Goal: Task Accomplishment & Management: Use online tool/utility

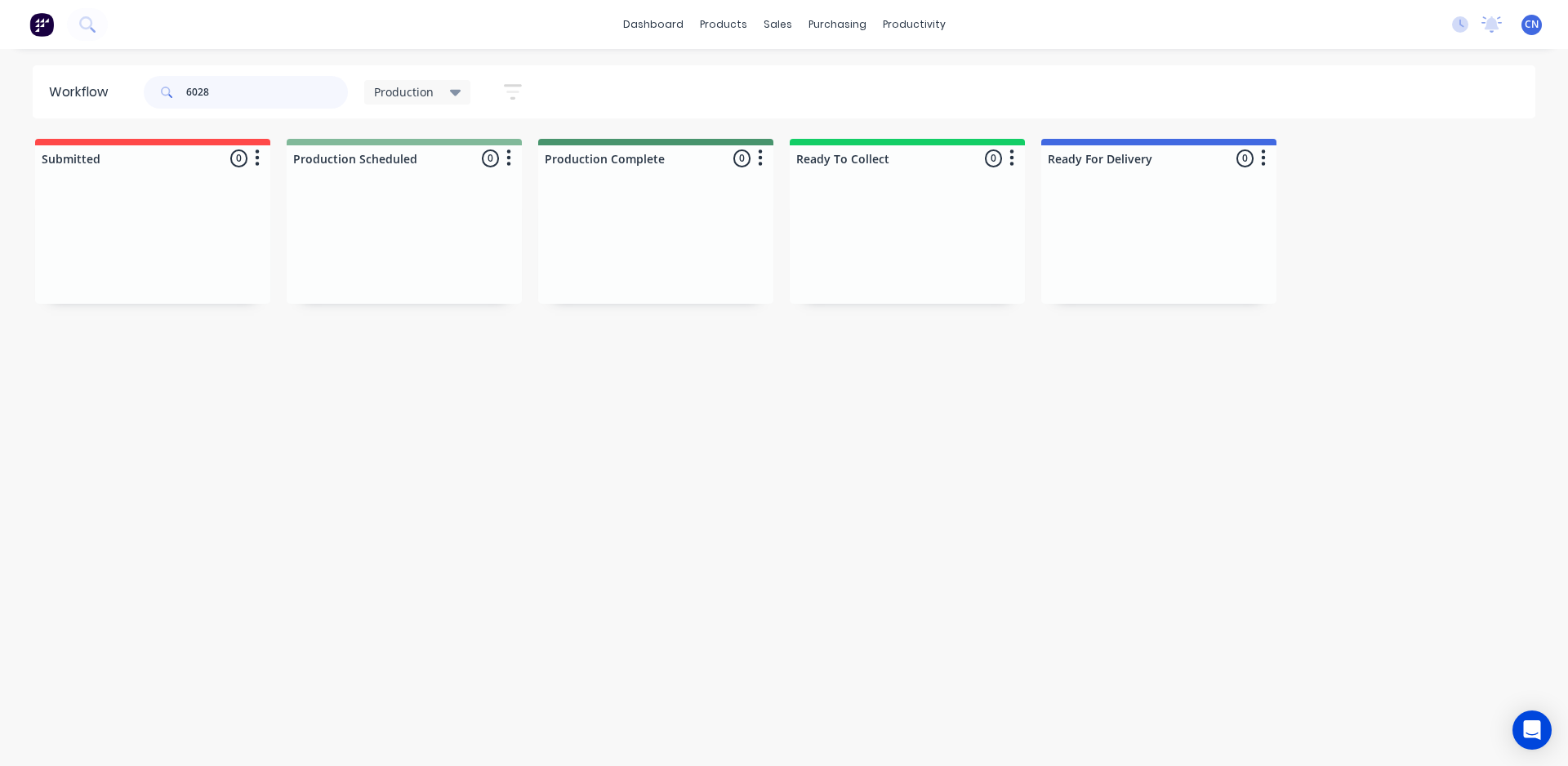
drag, startPoint x: 306, startPoint y: 92, endPoint x: 182, endPoint y: 100, distance: 124.3
click at [182, 100] on div "6028" at bounding box center [246, 92] width 204 height 32
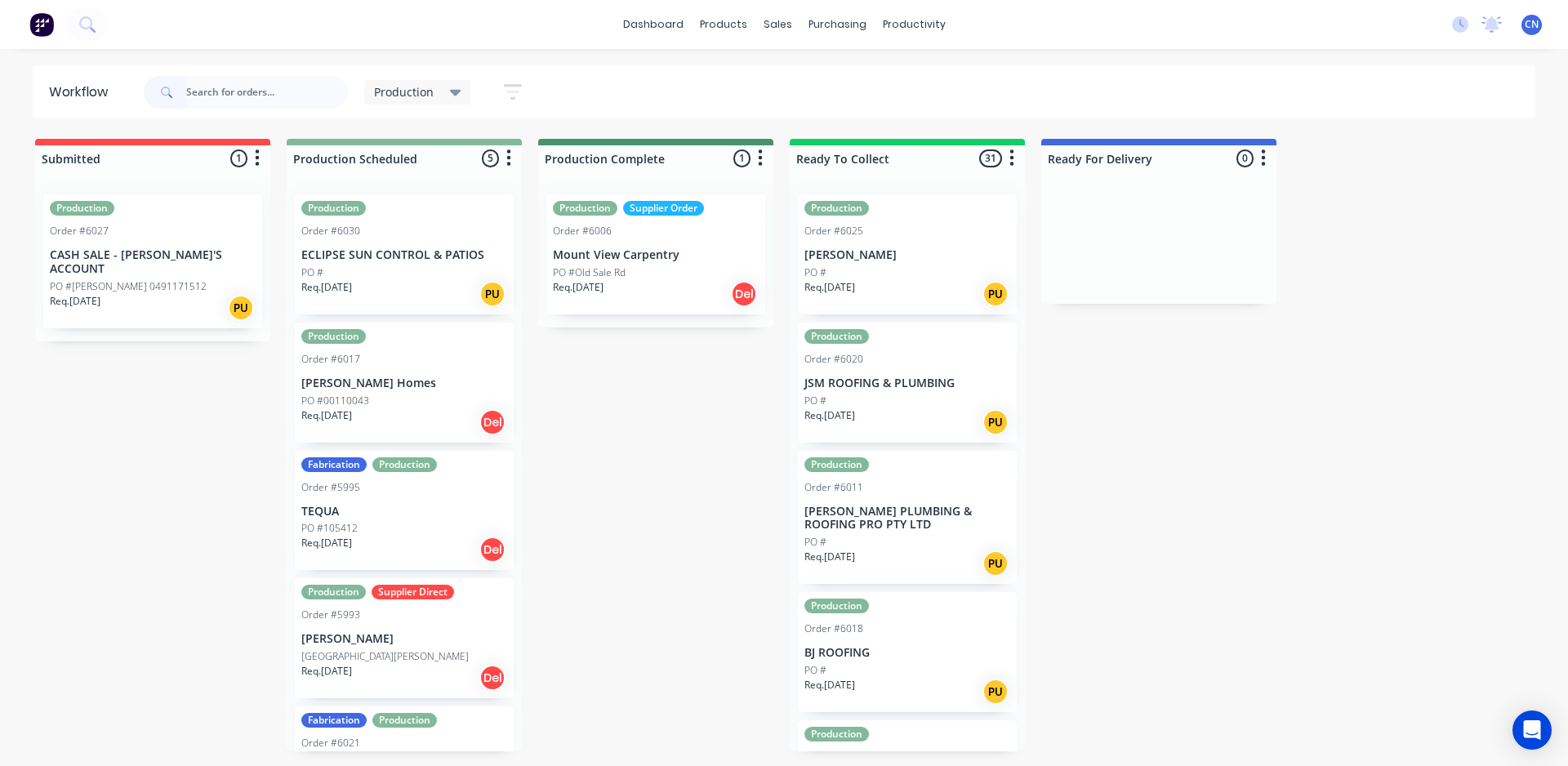
click at [439, 287] on div "Req. [DATE] PU" at bounding box center [404, 294] width 206 height 28
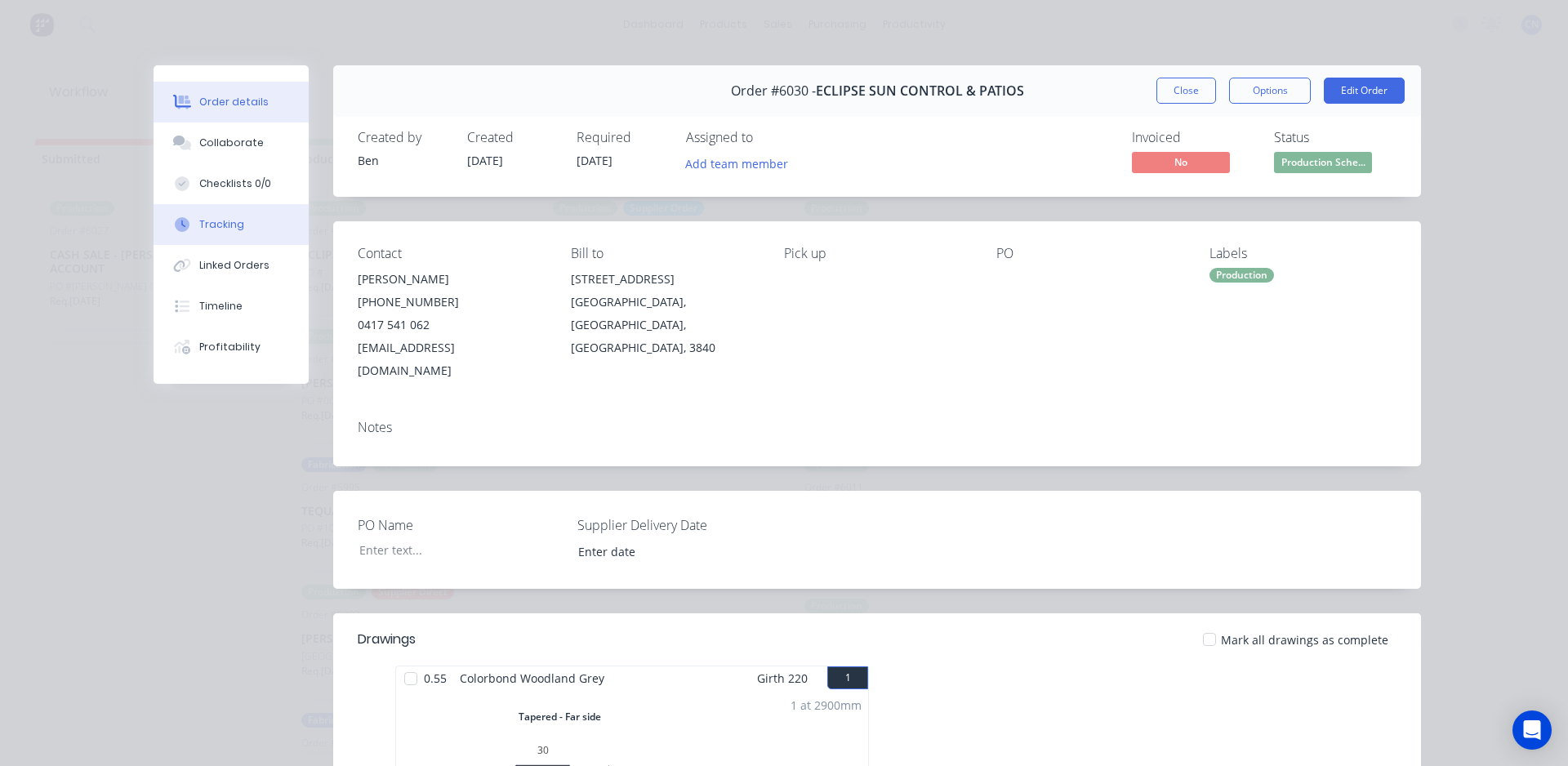
click at [210, 227] on div "Tracking" at bounding box center [221, 225] width 45 height 15
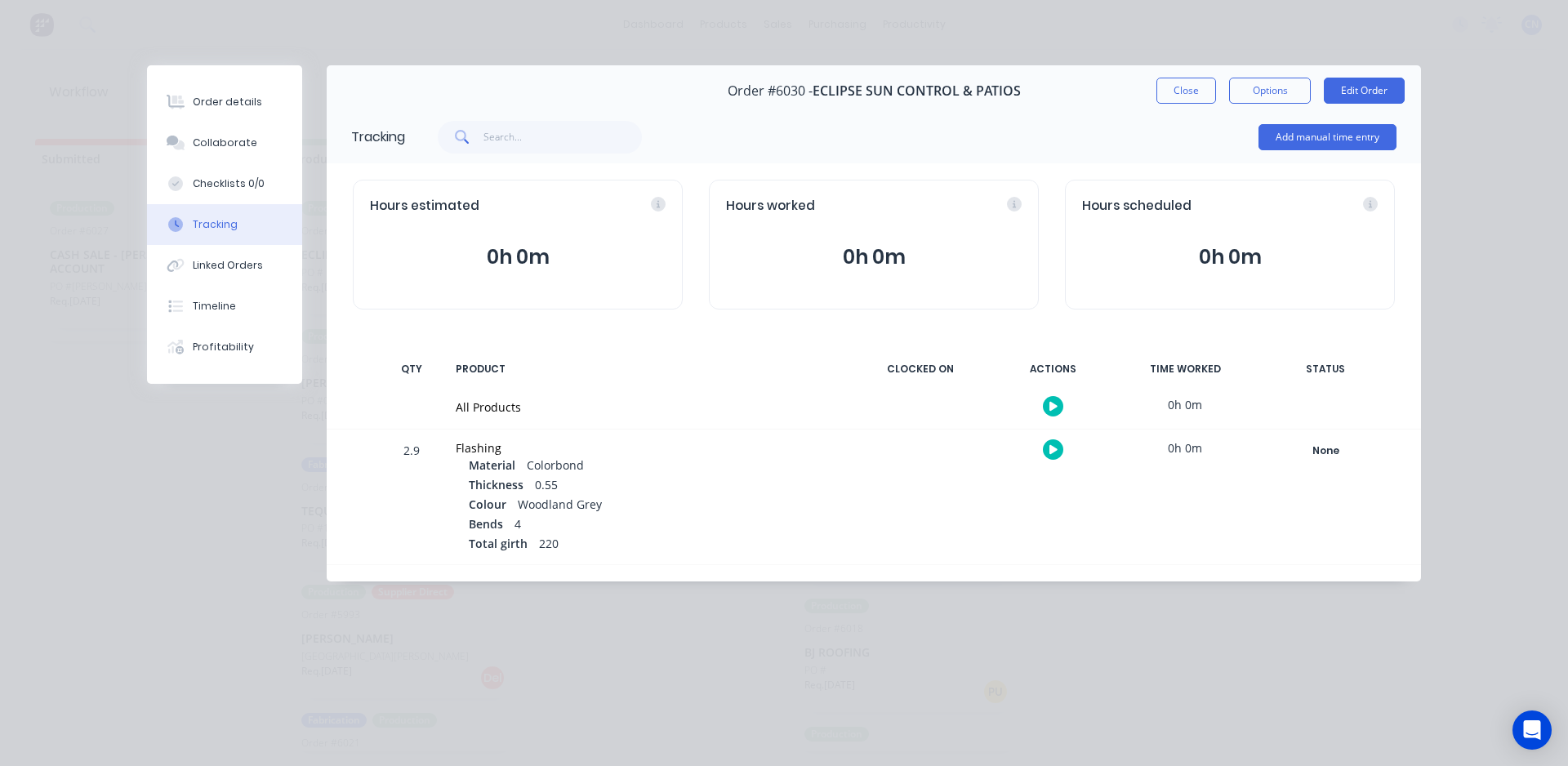
click at [1048, 407] on button "button" at bounding box center [1053, 406] width 20 height 20
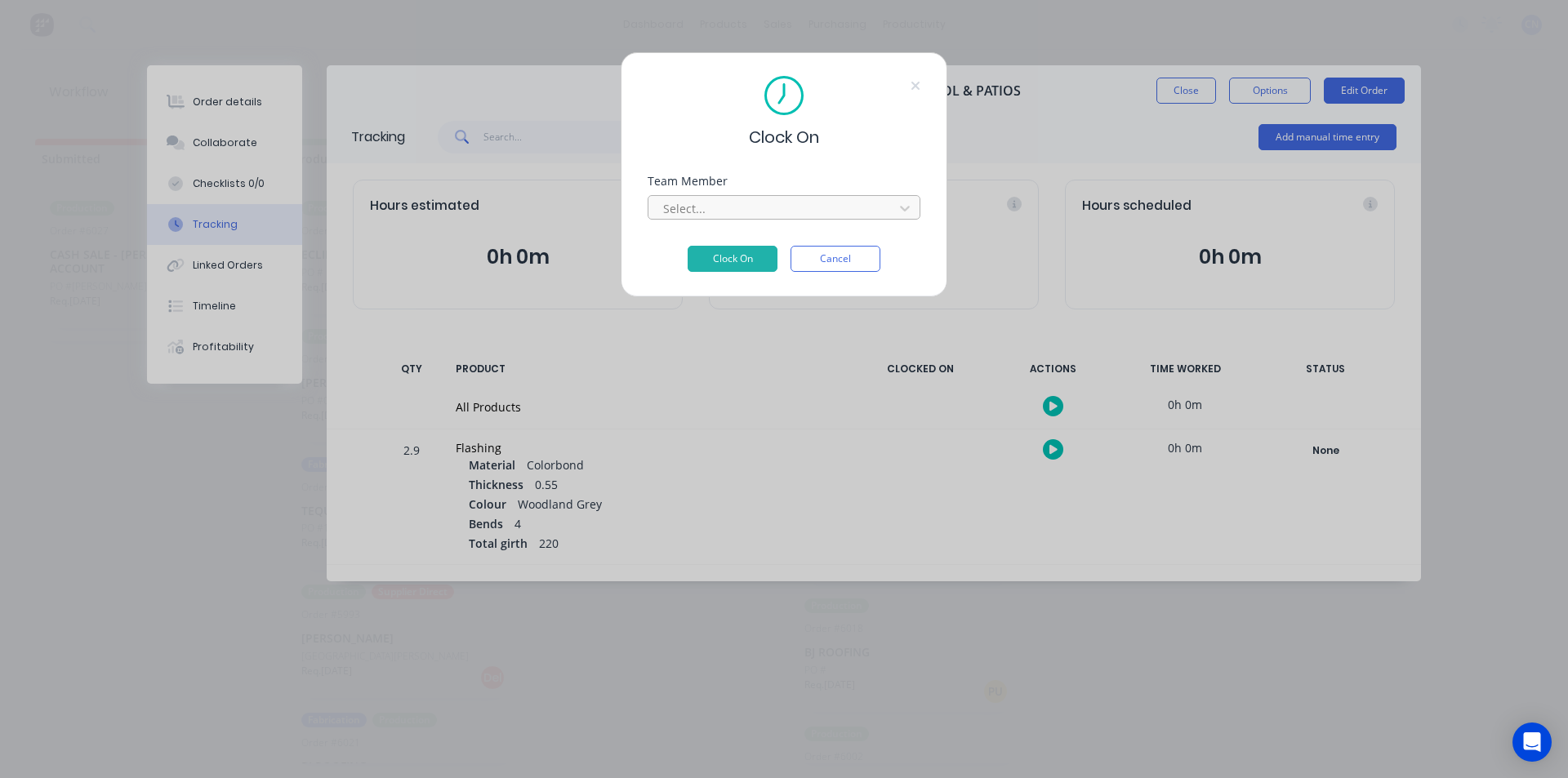
click at [726, 208] on div at bounding box center [773, 209] width 224 height 20
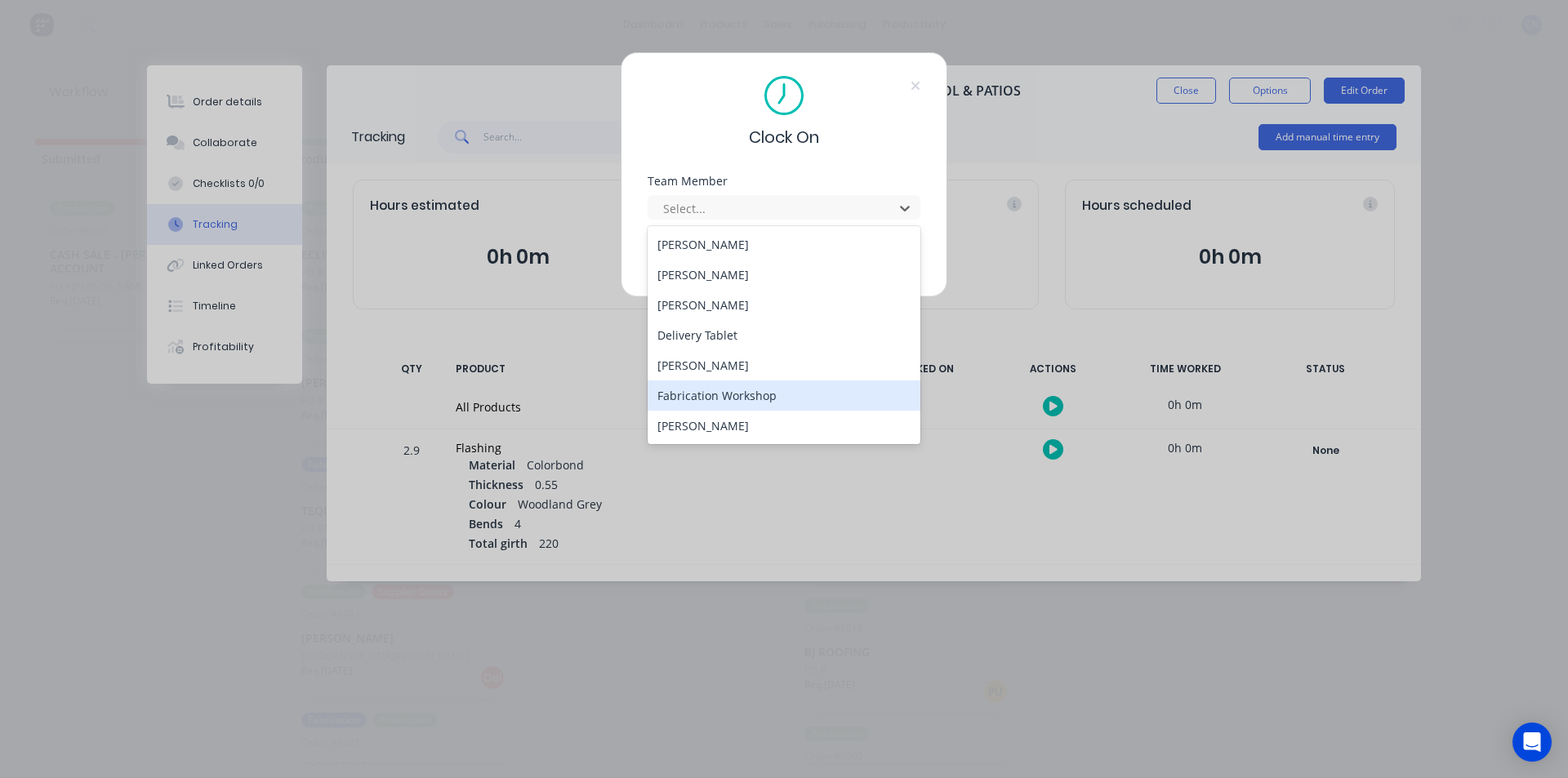
click at [724, 395] on div "Fabrication Workshop" at bounding box center [784, 395] width 272 height 30
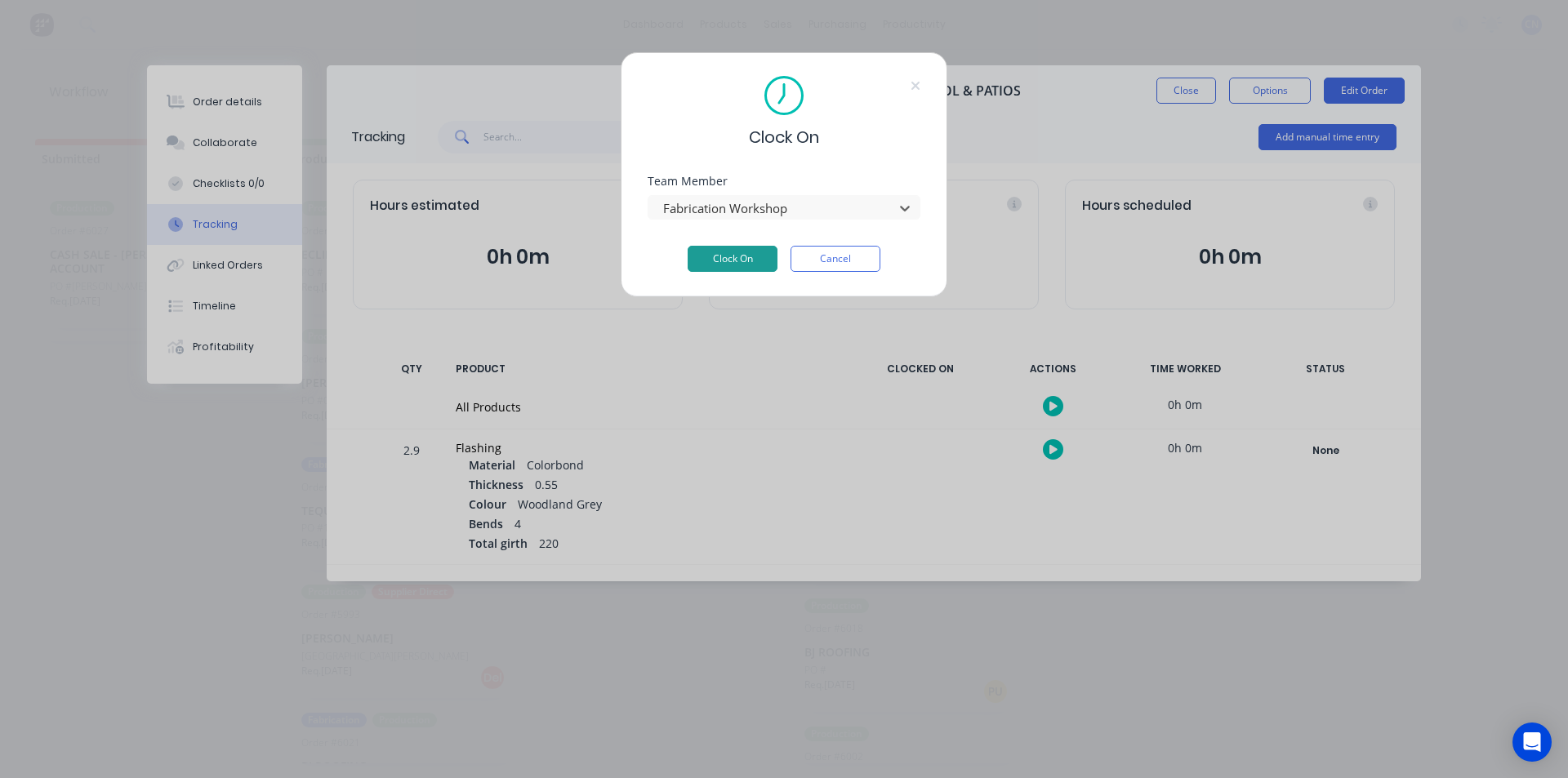
click at [733, 252] on button "Clock On" at bounding box center [732, 258] width 90 height 26
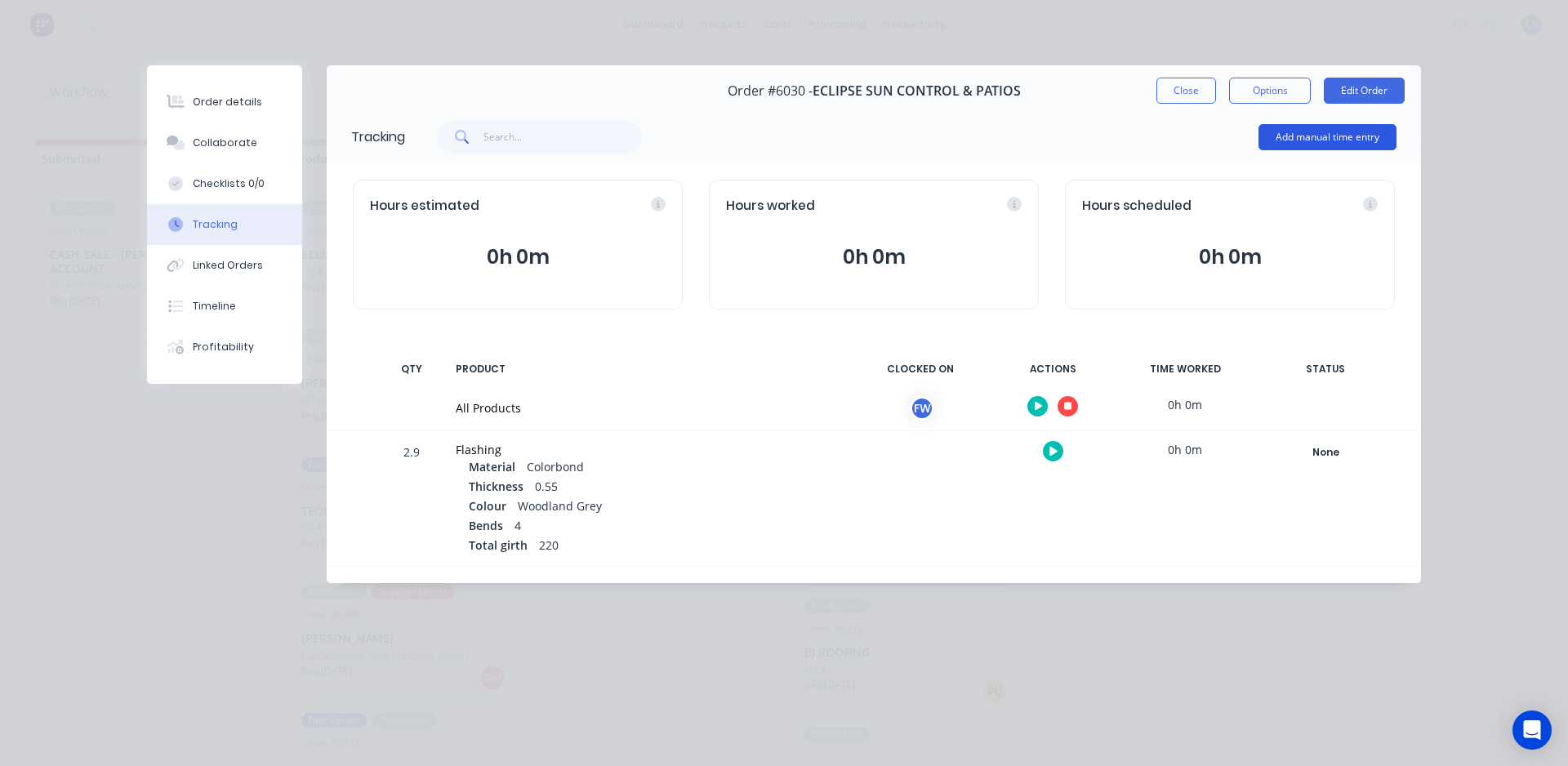
click at [1351, 141] on button "Add manual time entry" at bounding box center [1327, 137] width 138 height 26
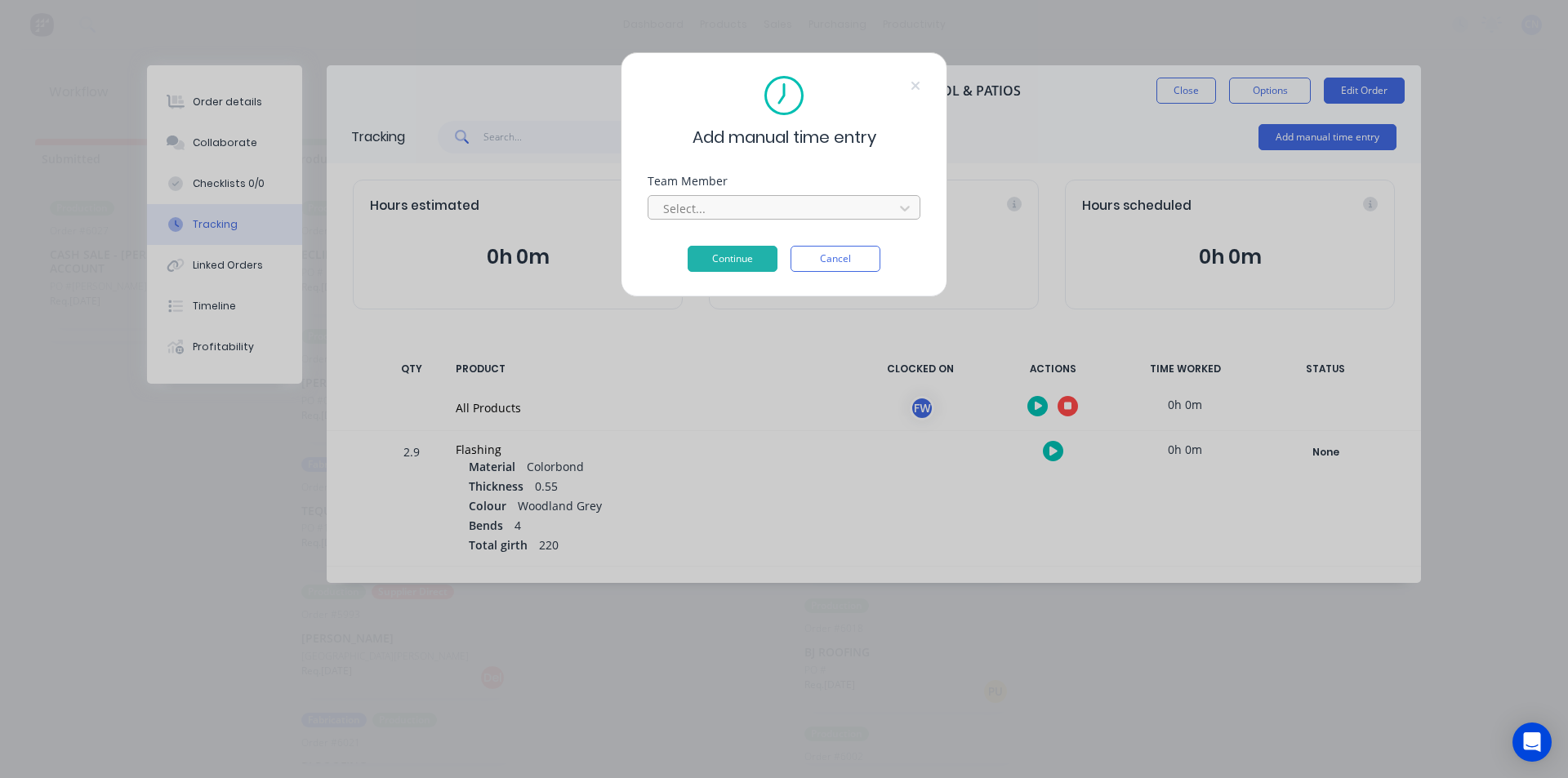
click at [770, 200] on div at bounding box center [773, 209] width 224 height 20
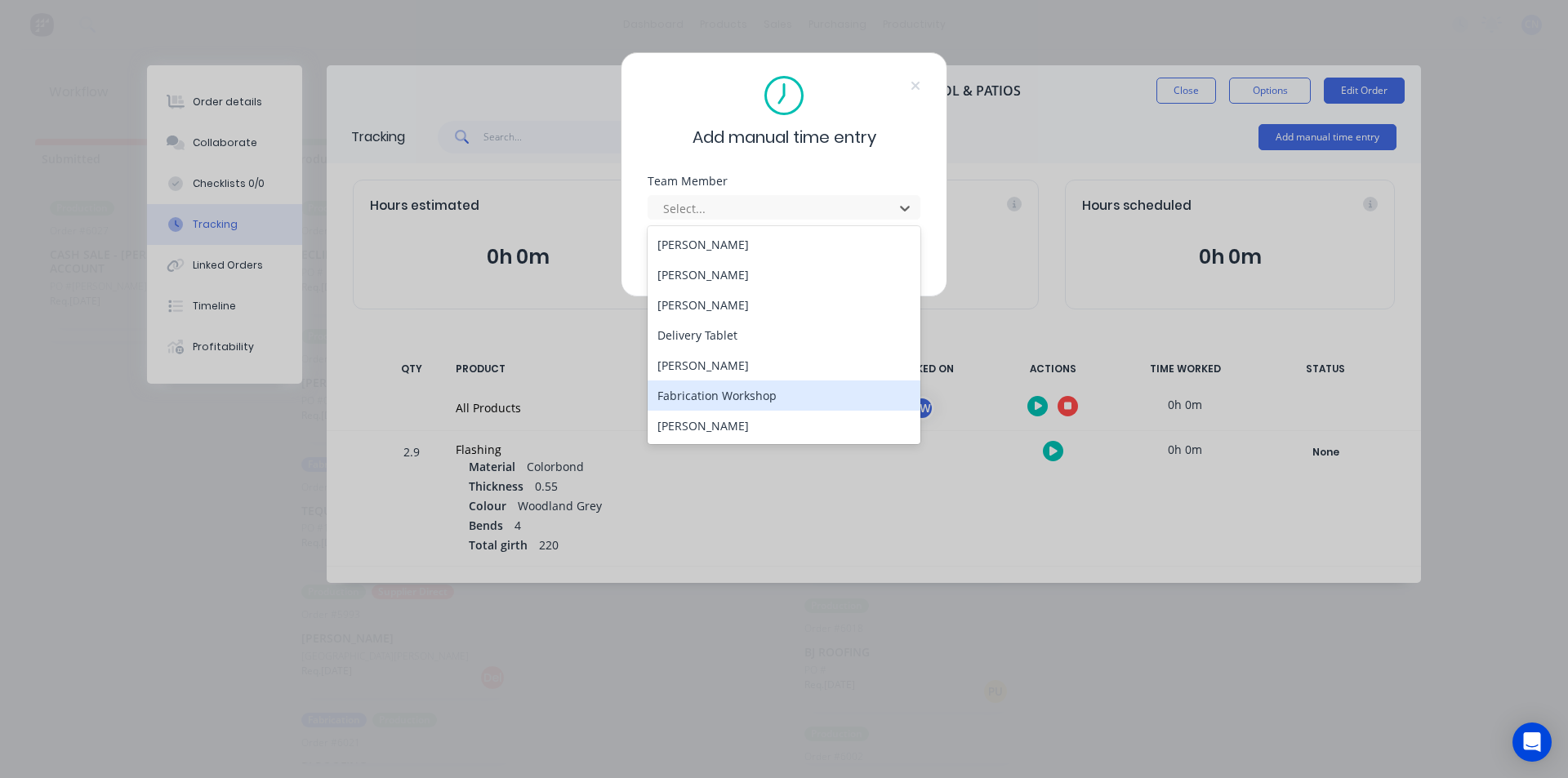
click at [706, 395] on div "Fabrication Workshop" at bounding box center [784, 395] width 272 height 30
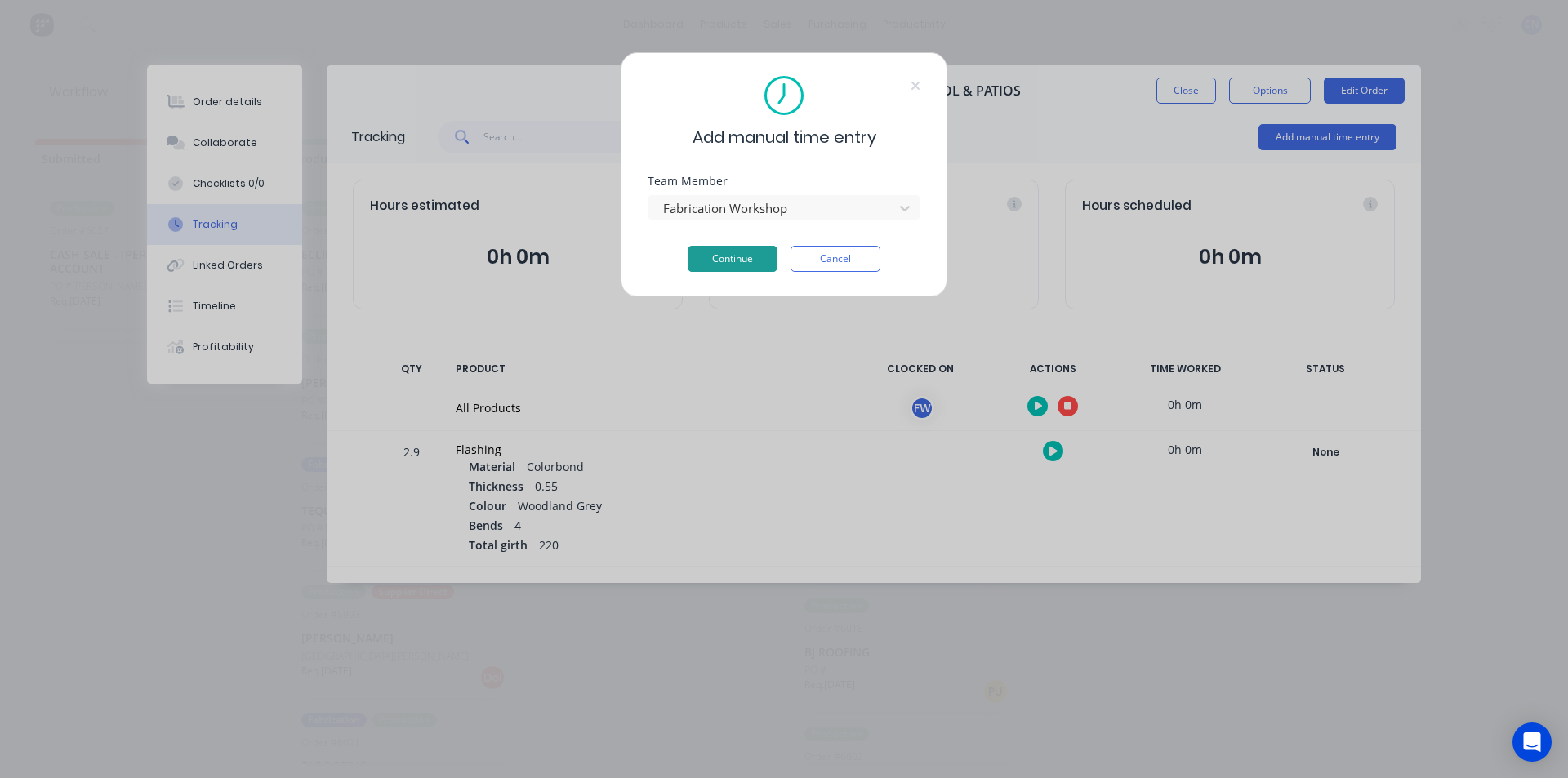
drag, startPoint x: 698, startPoint y: 271, endPoint x: 713, endPoint y: 254, distance: 22.7
click at [699, 266] on div "Add manual time entry Team Member Fabrication Workshop Continue Cancel" at bounding box center [783, 175] width 327 height 245
click at [838, 258] on button "Cancel" at bounding box center [836, 258] width 90 height 26
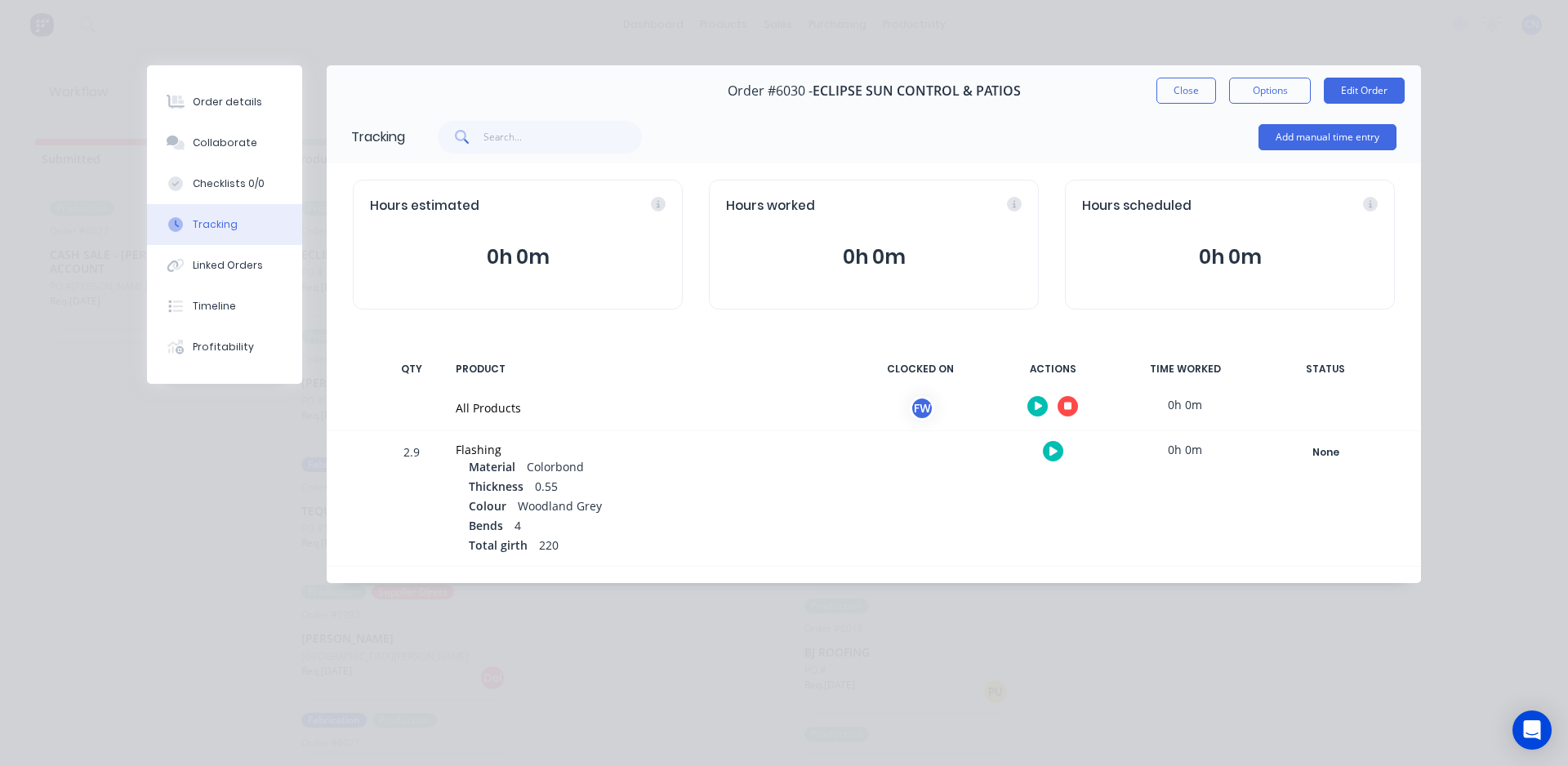
click at [1074, 407] on button "button" at bounding box center [1067, 406] width 20 height 20
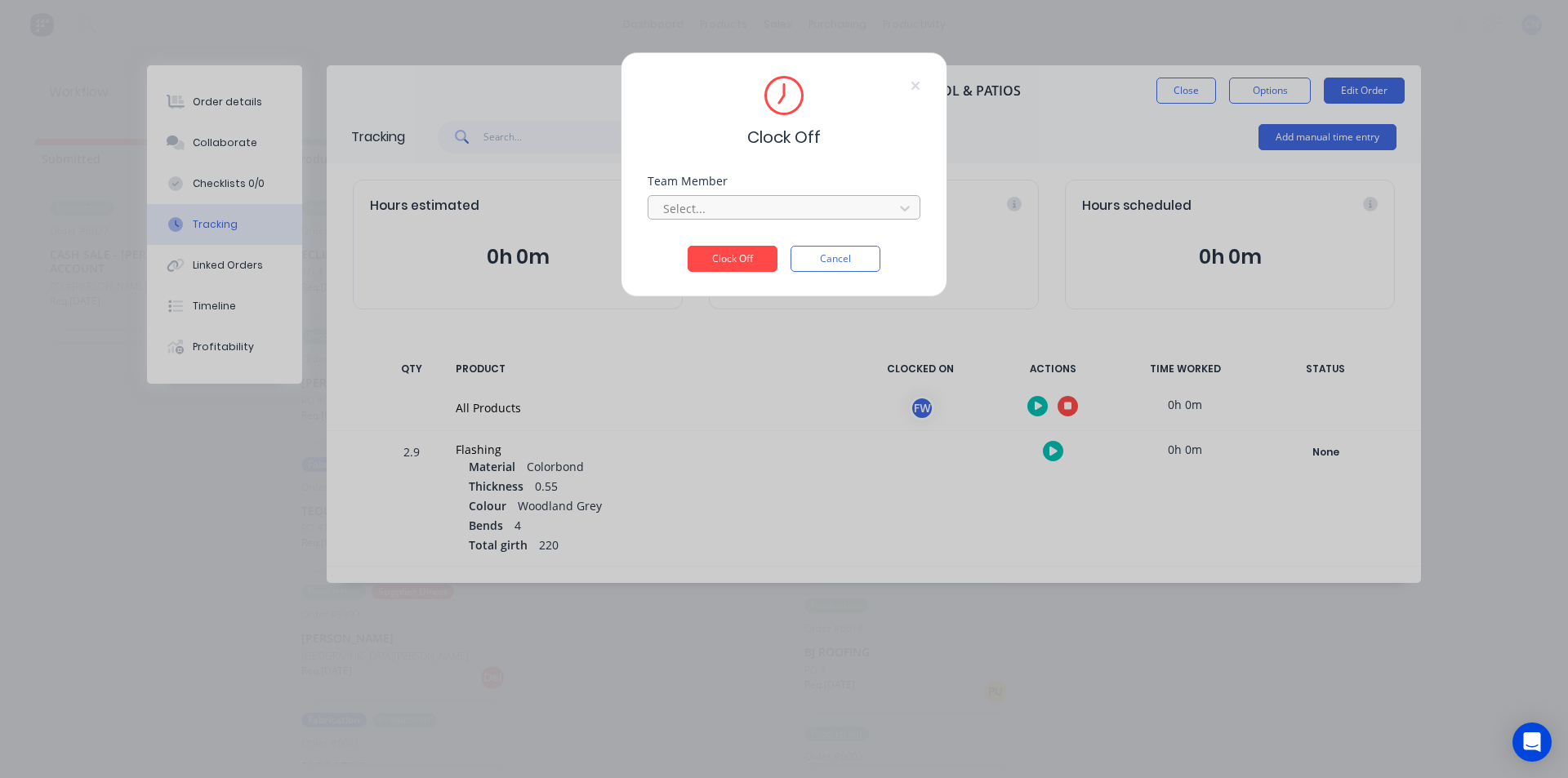
click at [744, 199] on div at bounding box center [773, 209] width 224 height 20
click at [732, 242] on div "Fabrication Workshop" at bounding box center [784, 244] width 272 height 30
click at [736, 260] on button "Clock Off" at bounding box center [732, 258] width 90 height 26
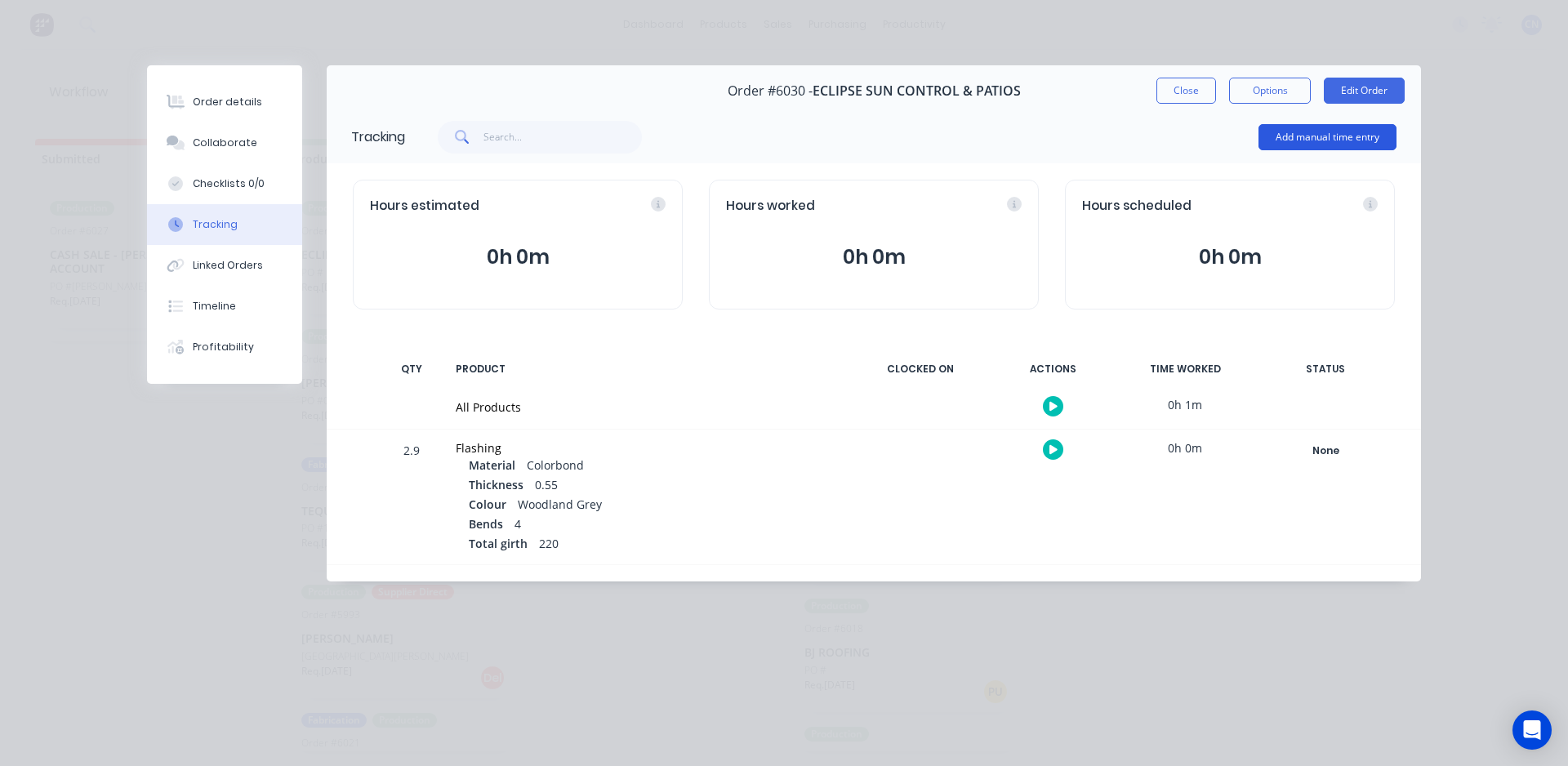
click at [1351, 135] on button "Add manual time entry" at bounding box center [1327, 137] width 138 height 26
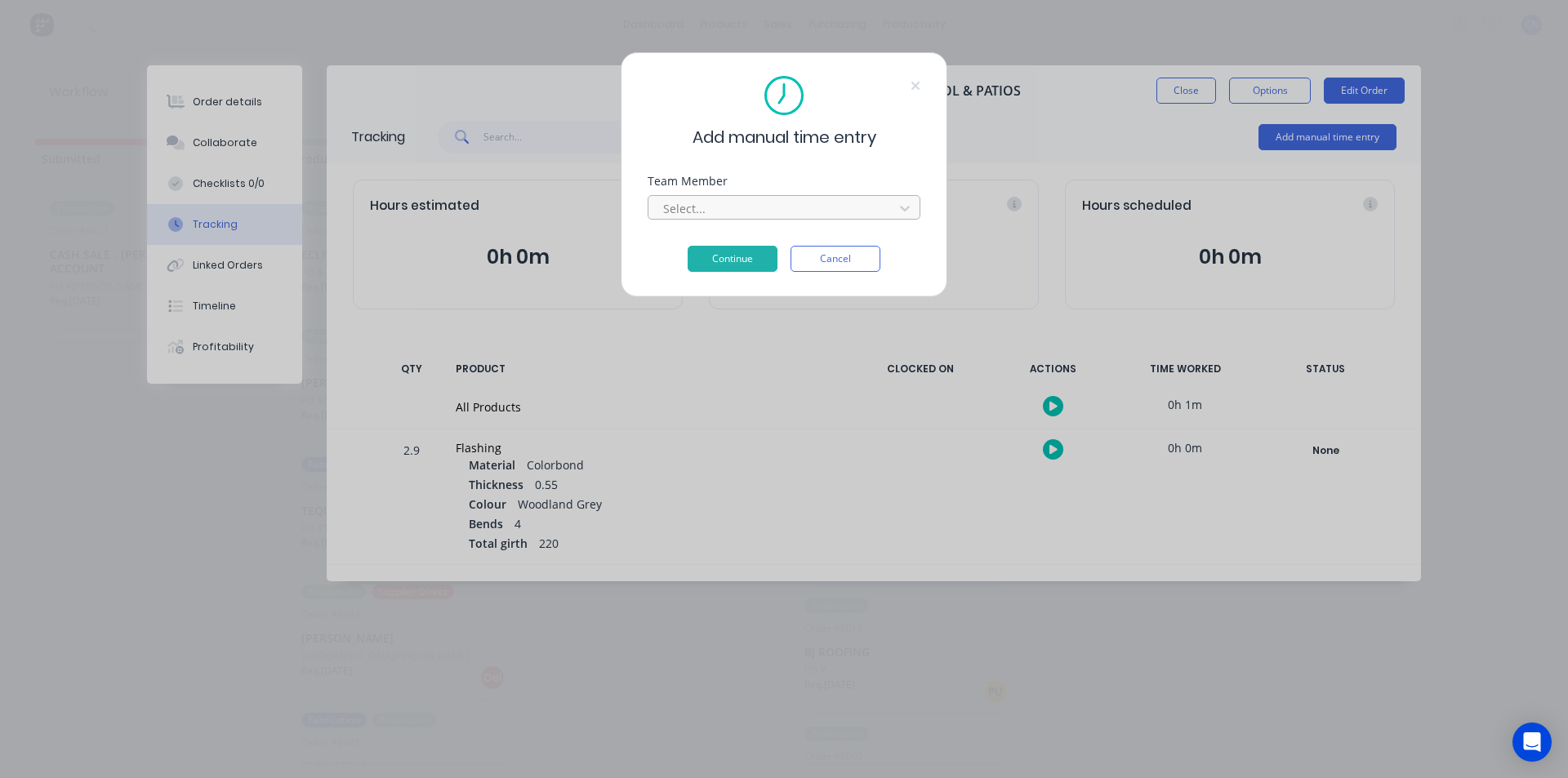
click at [798, 204] on div at bounding box center [773, 209] width 224 height 20
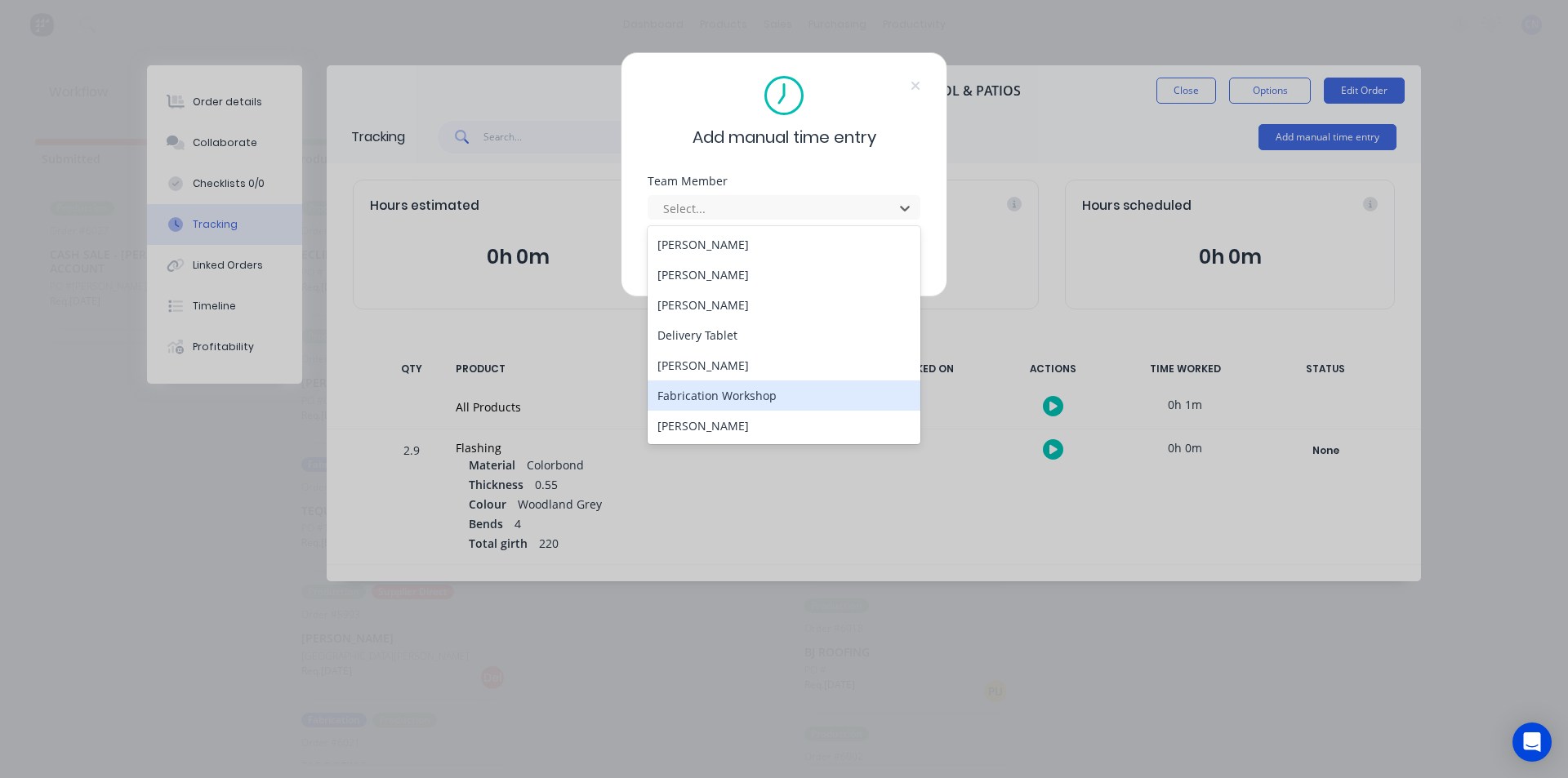
click at [721, 401] on div "Fabrication Workshop" at bounding box center [784, 395] width 272 height 30
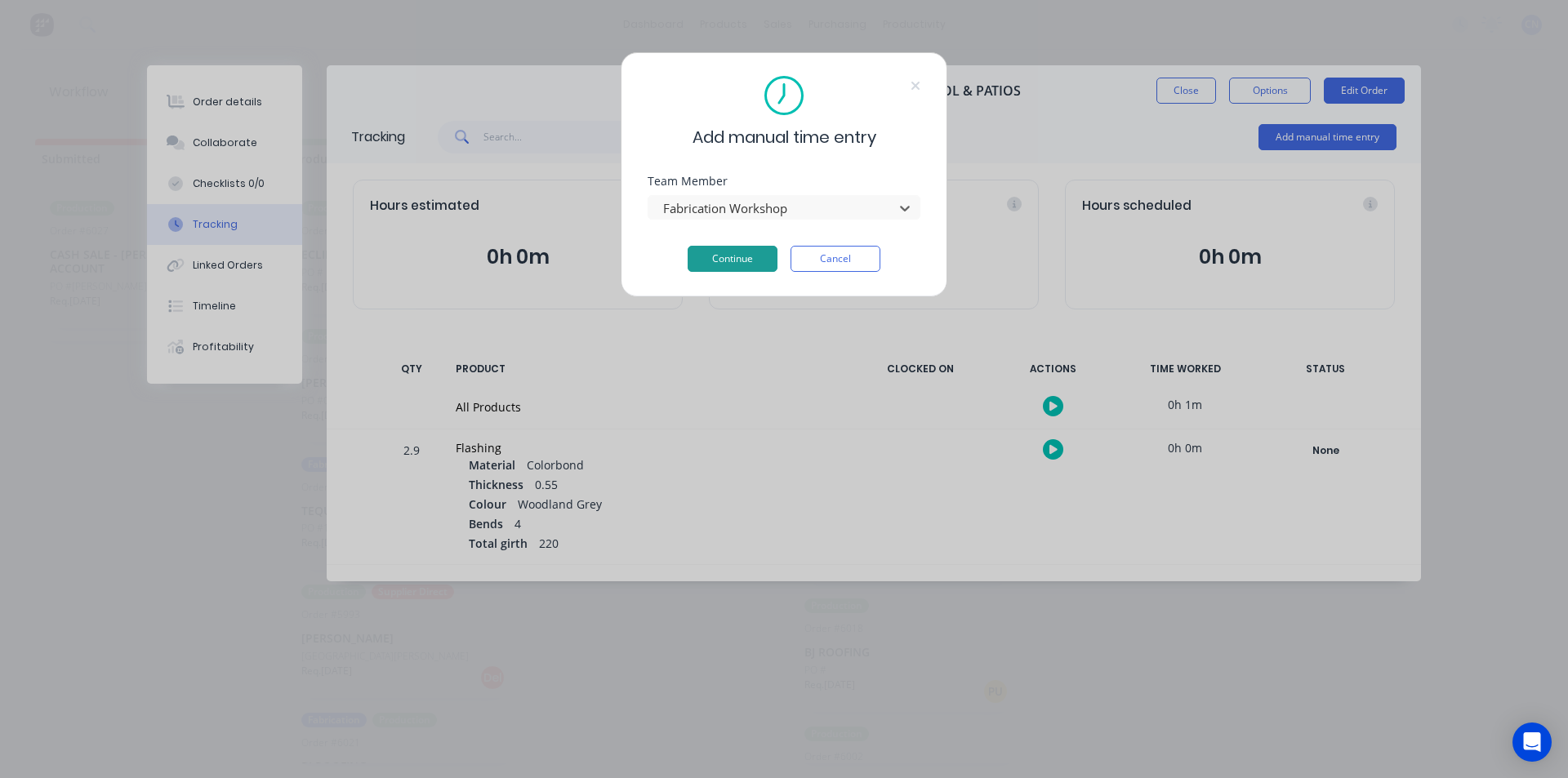
click at [750, 255] on button "Continue" at bounding box center [732, 258] width 90 height 26
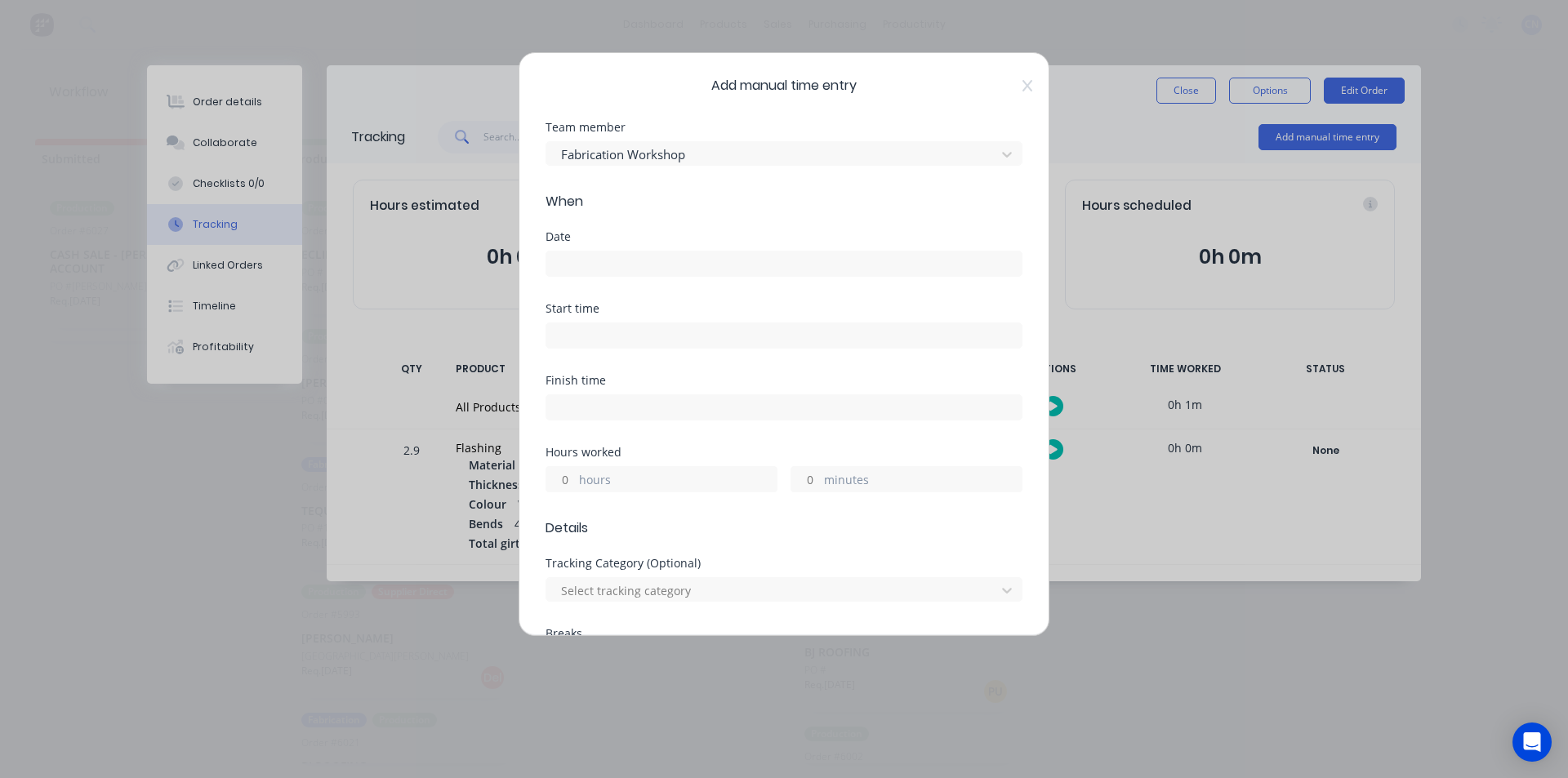
click at [603, 255] on input at bounding box center [784, 263] width 475 height 25
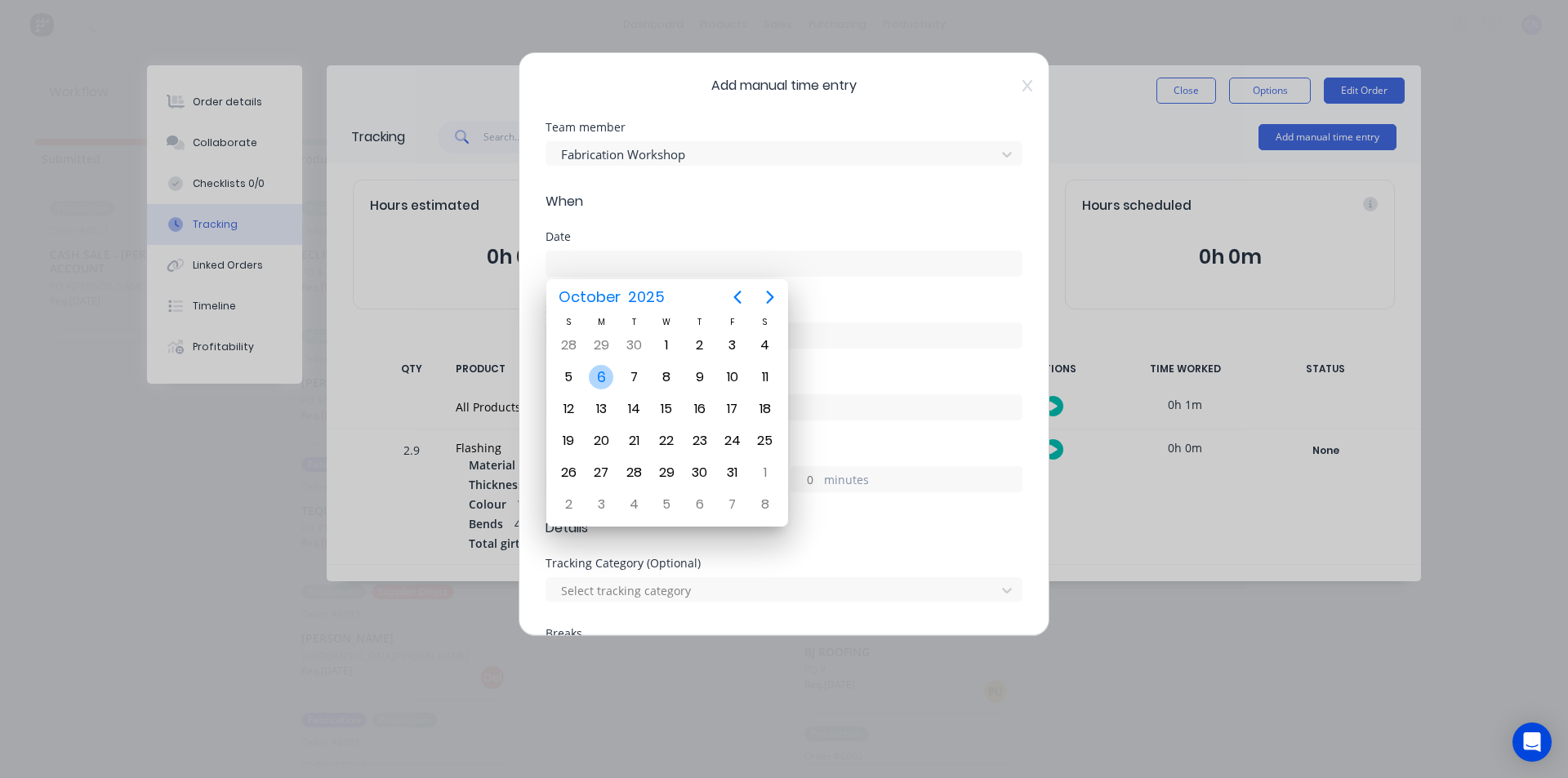
click at [607, 374] on div "6" at bounding box center [601, 377] width 25 height 25
type input "[DATE]"
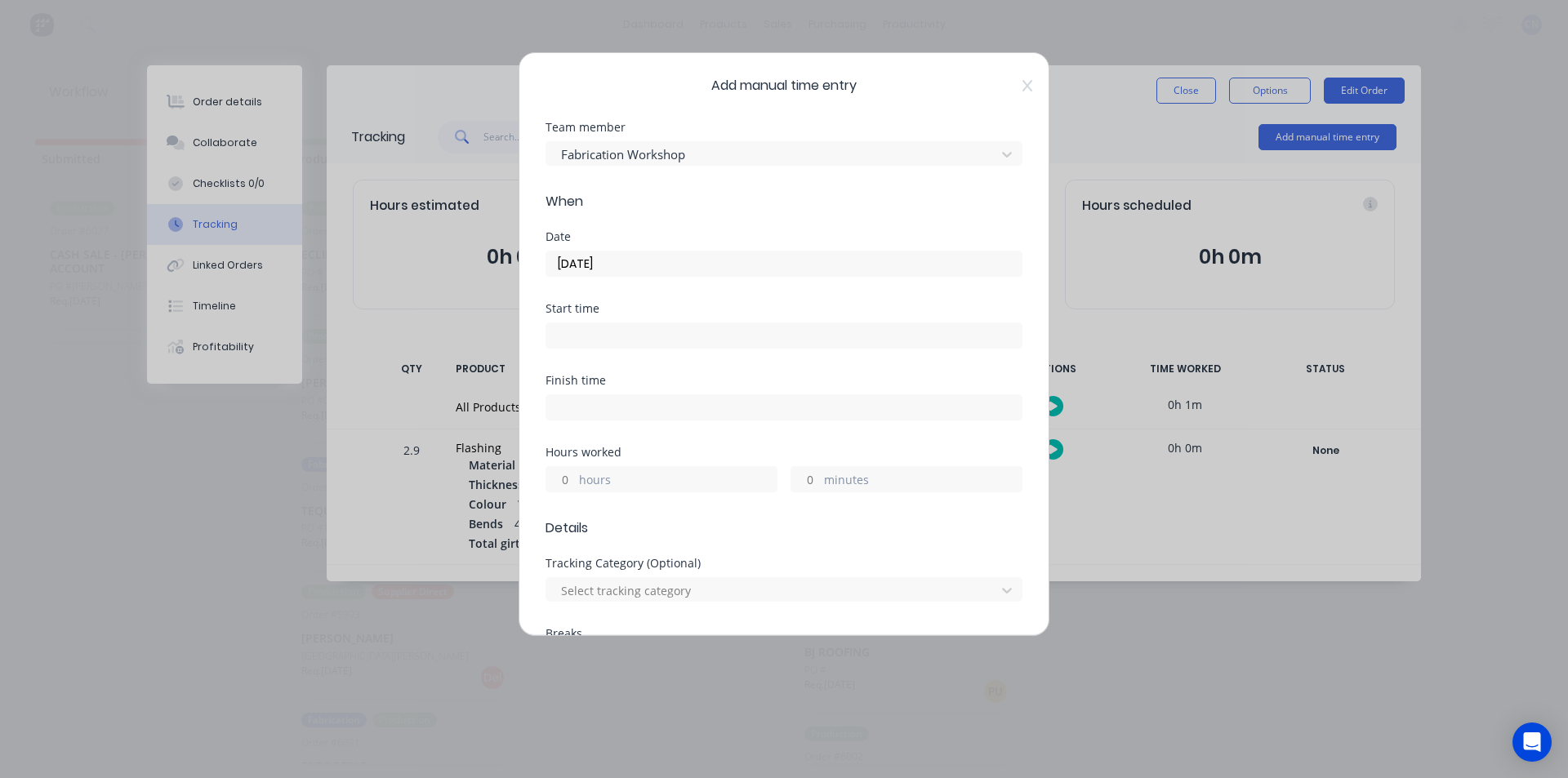
click at [597, 312] on div "Start time" at bounding box center [784, 308] width 477 height 11
click at [596, 317] on div "Start time" at bounding box center [784, 326] width 477 height 46
click at [600, 330] on input at bounding box center [784, 335] width 475 height 25
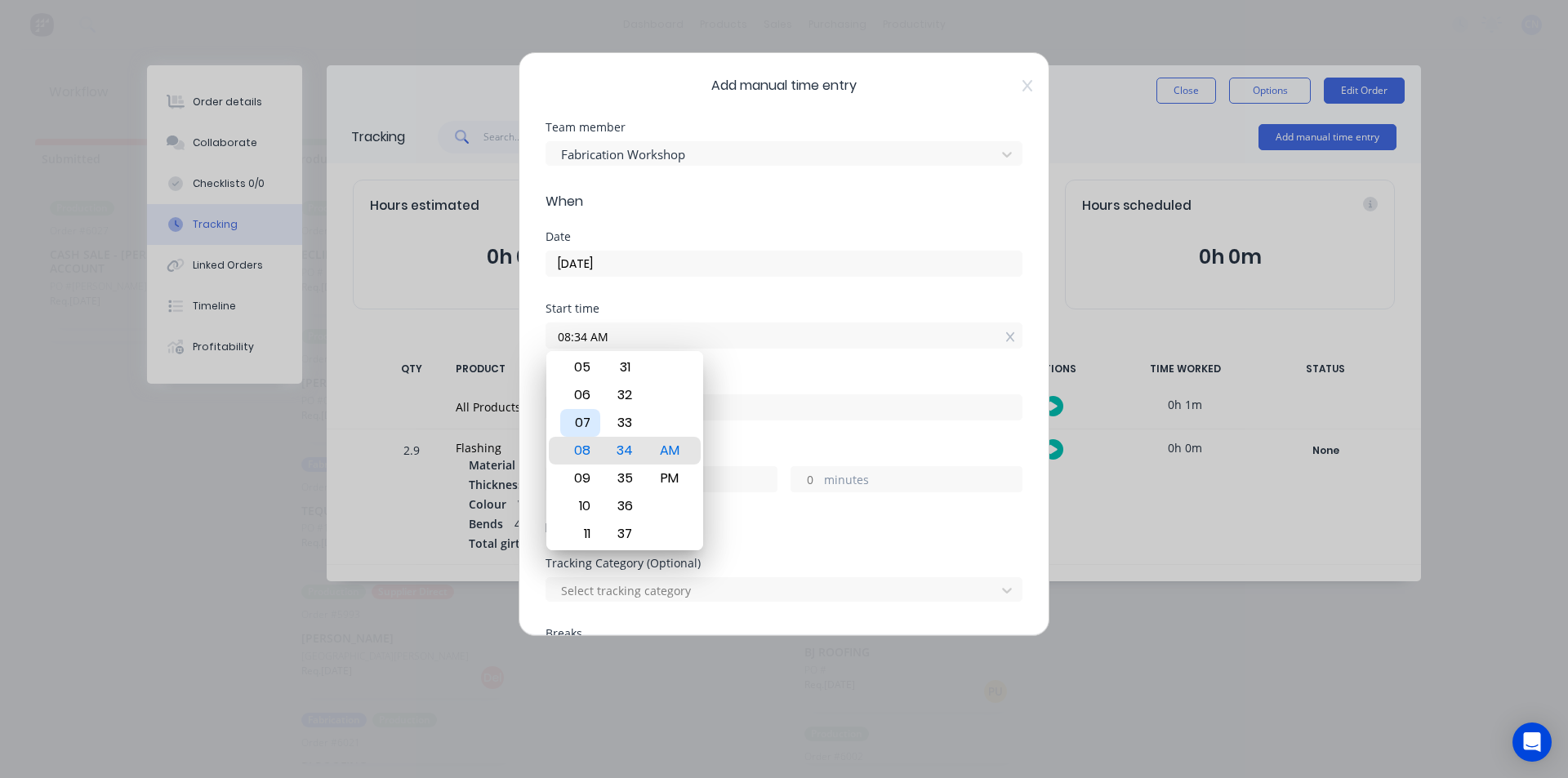
drag, startPoint x: 583, startPoint y: 426, endPoint x: 607, endPoint y: 420, distance: 24.7
click at [583, 426] on div "07" at bounding box center [580, 423] width 40 height 28
drag, startPoint x: 623, startPoint y: 410, endPoint x: 638, endPoint y: 503, distance: 94.2
click at [627, 518] on div "33" at bounding box center [624, 532] width 40 height 28
type input "07:30 AM"
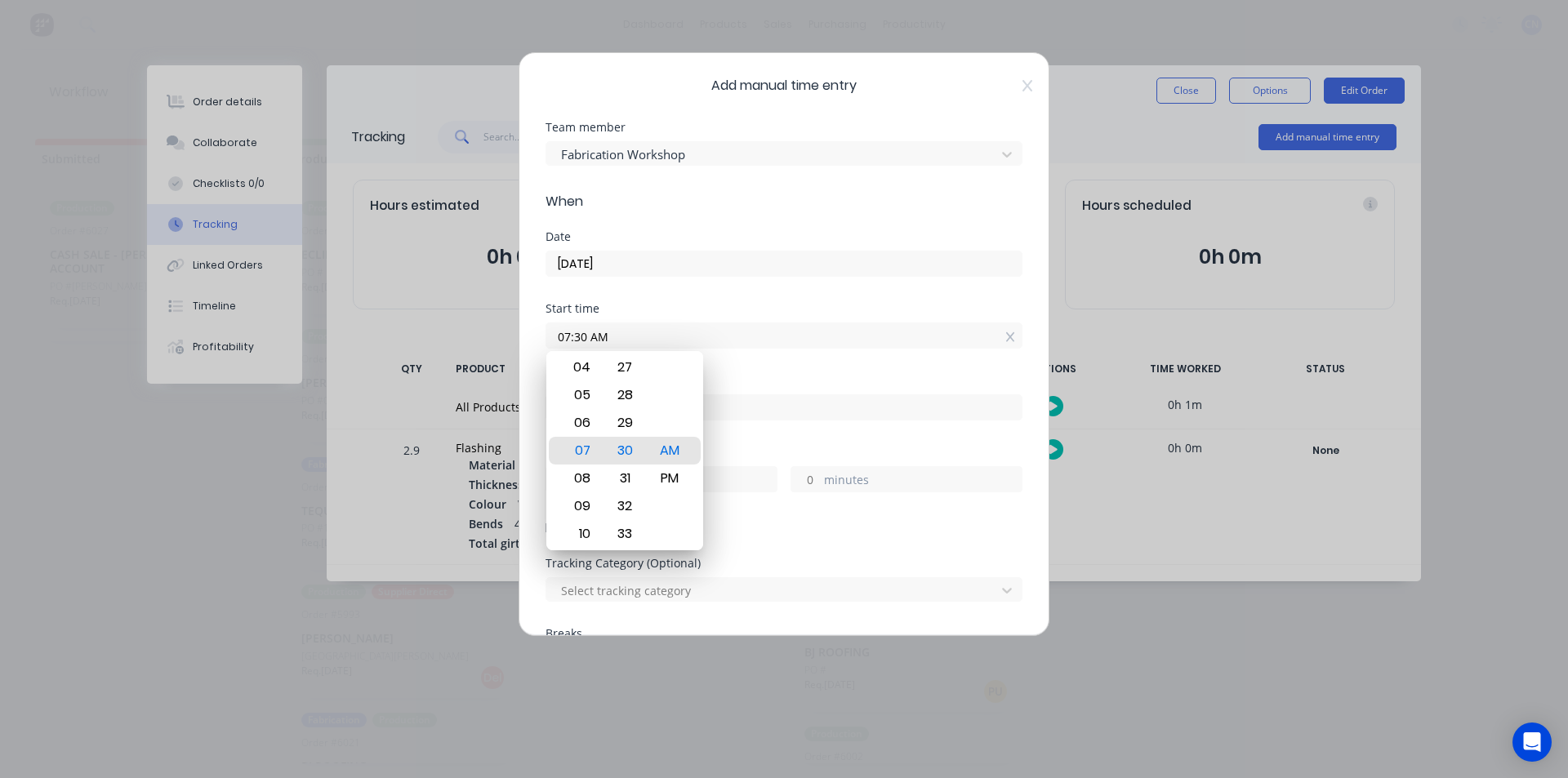
click at [776, 429] on div "Finish time" at bounding box center [784, 410] width 477 height 72
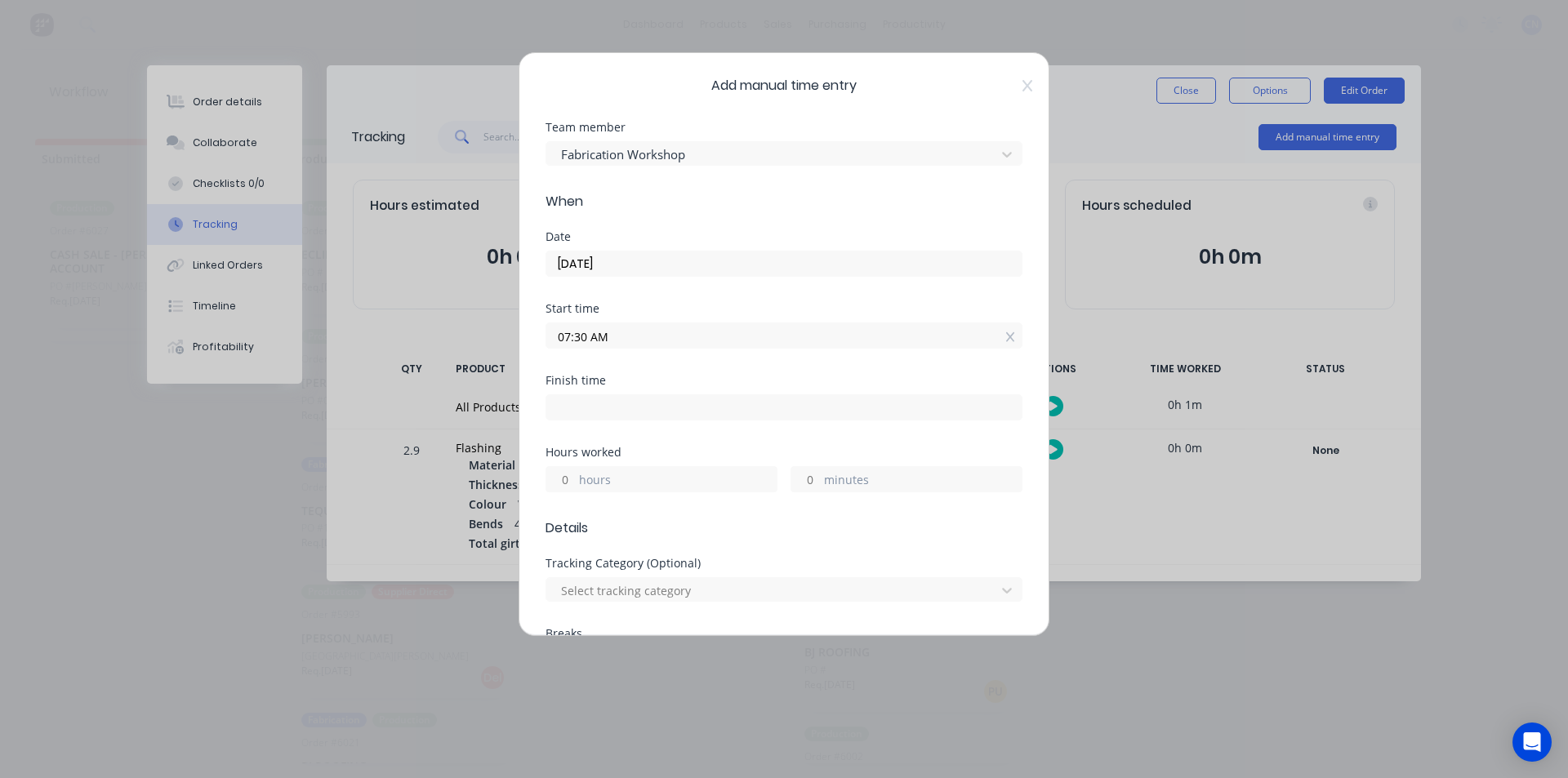
click at [614, 407] on input at bounding box center [784, 406] width 475 height 25
type input "08:35 AM"
type input "1"
type input "5"
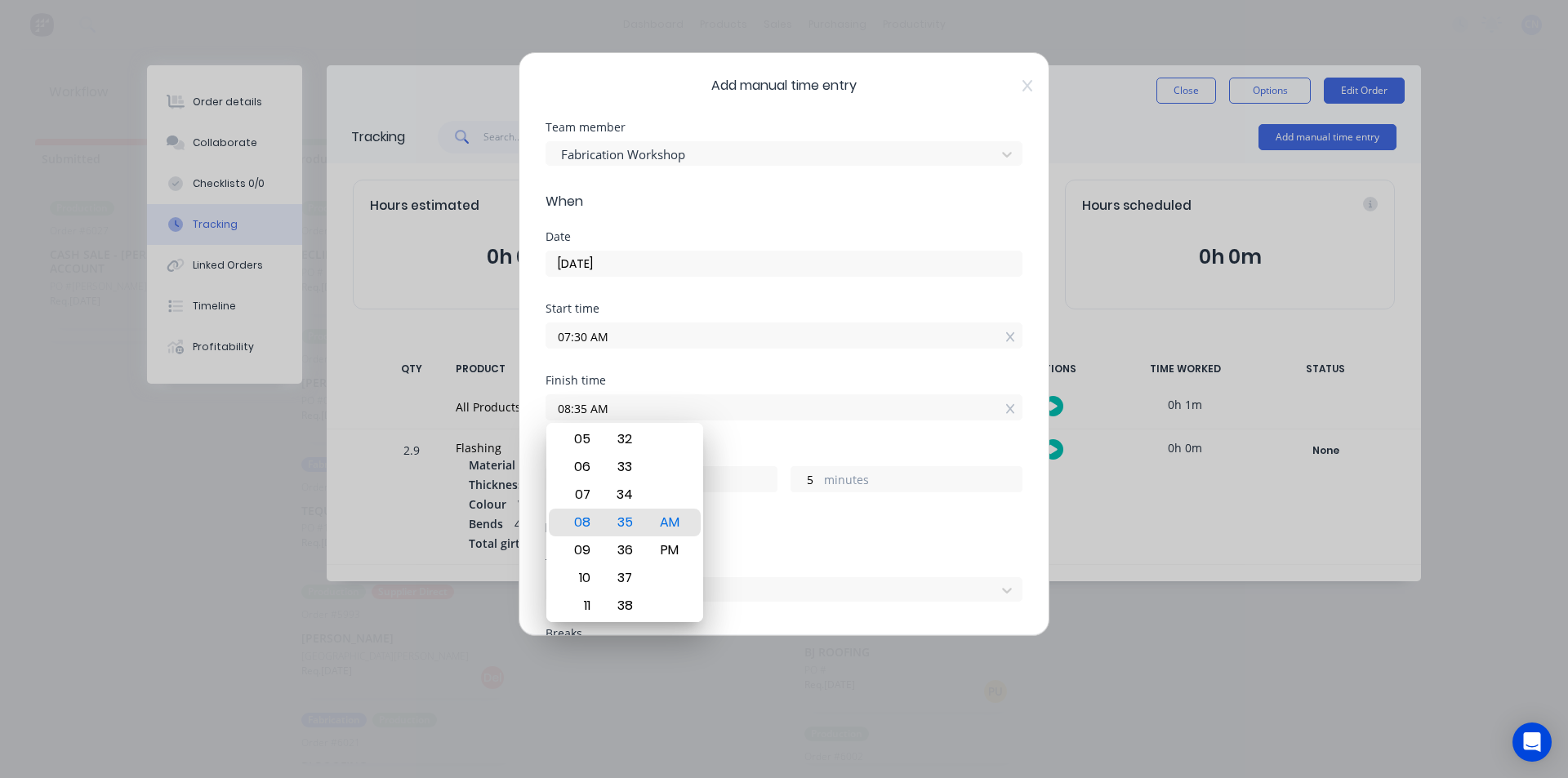
click at [813, 430] on div "Finish time 08:35 AM" at bounding box center [784, 410] width 477 height 72
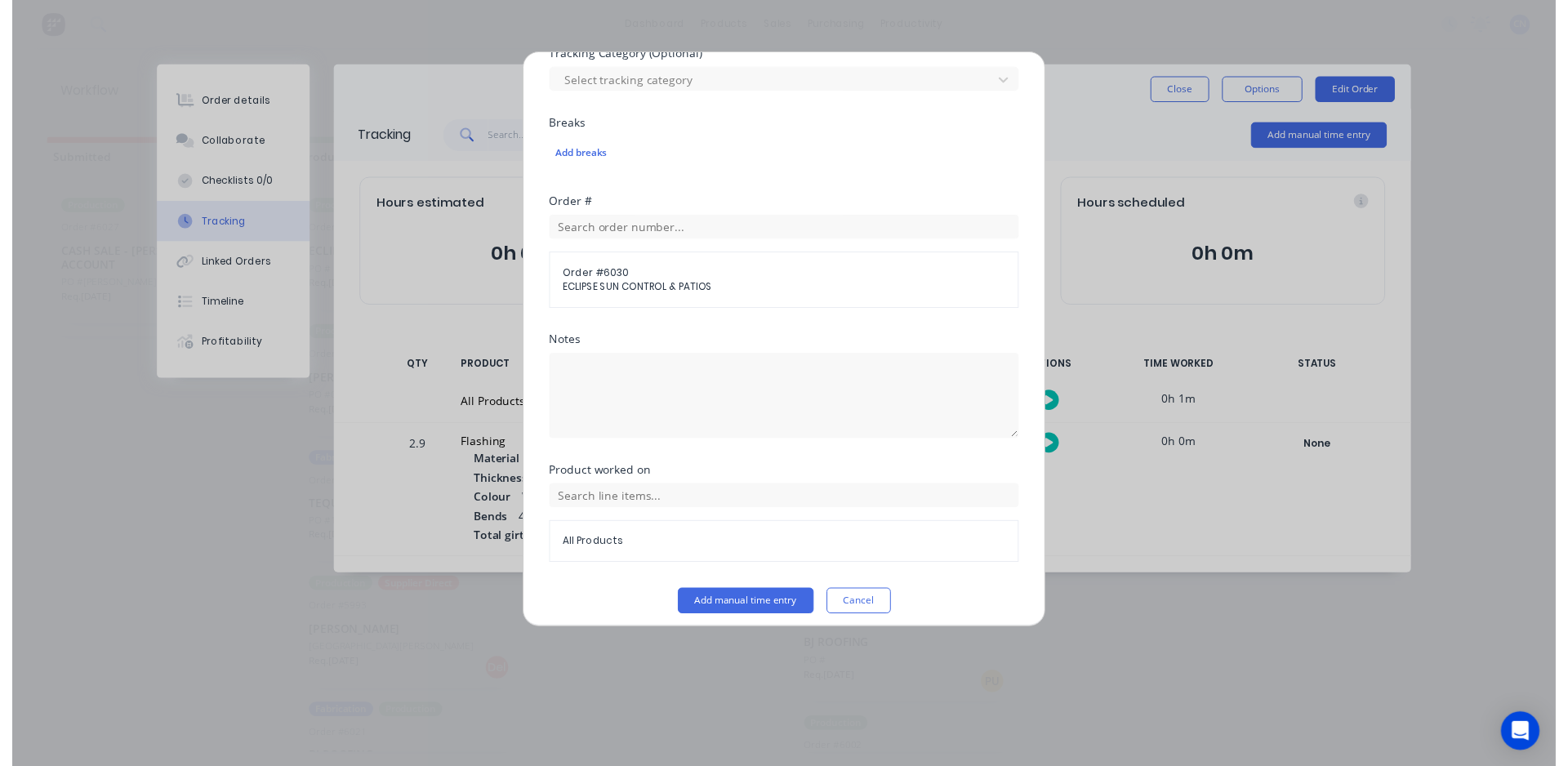
scroll to position [520, 0]
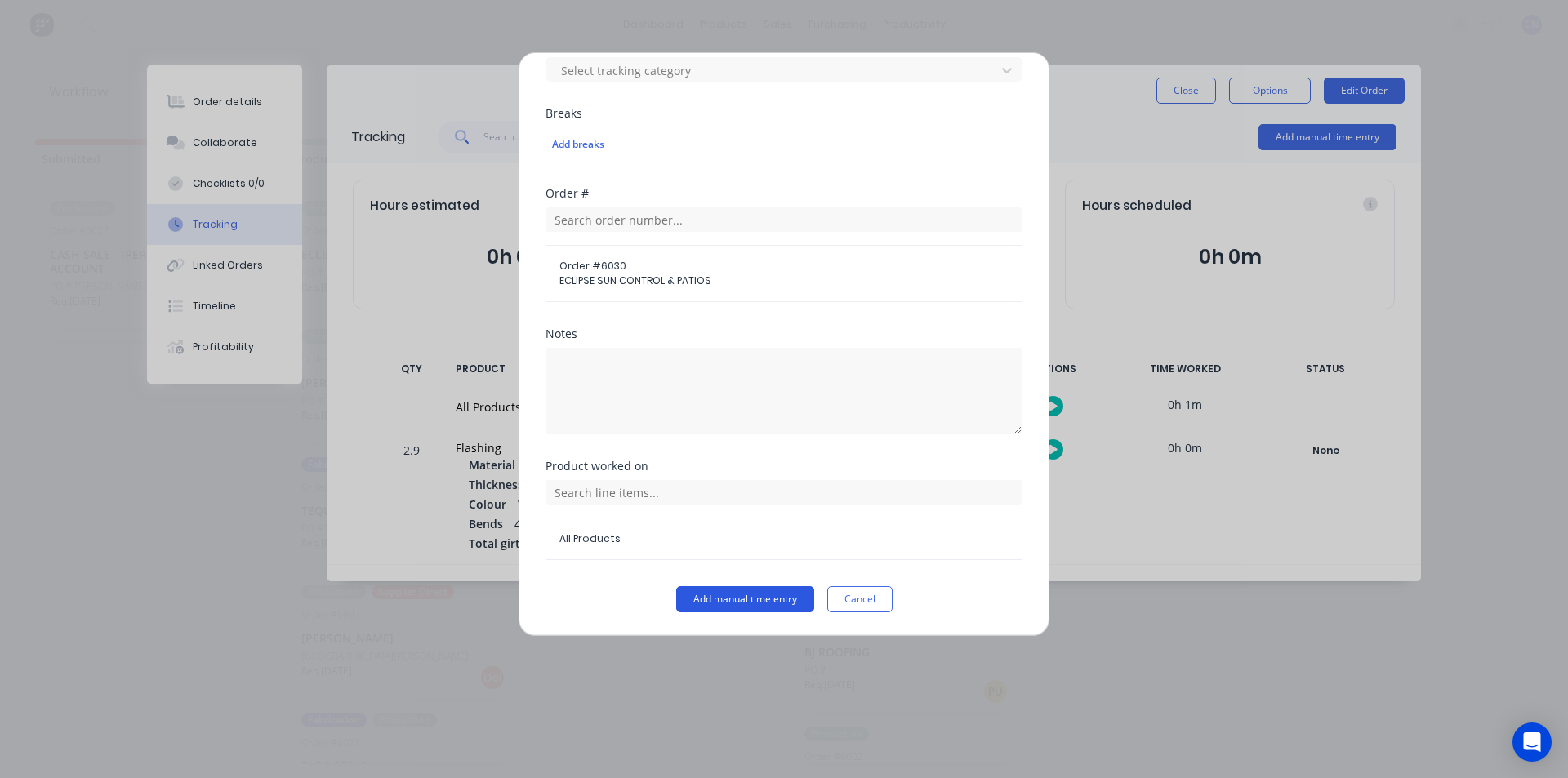
click at [712, 589] on button "Add manual time entry" at bounding box center [745, 599] width 138 height 26
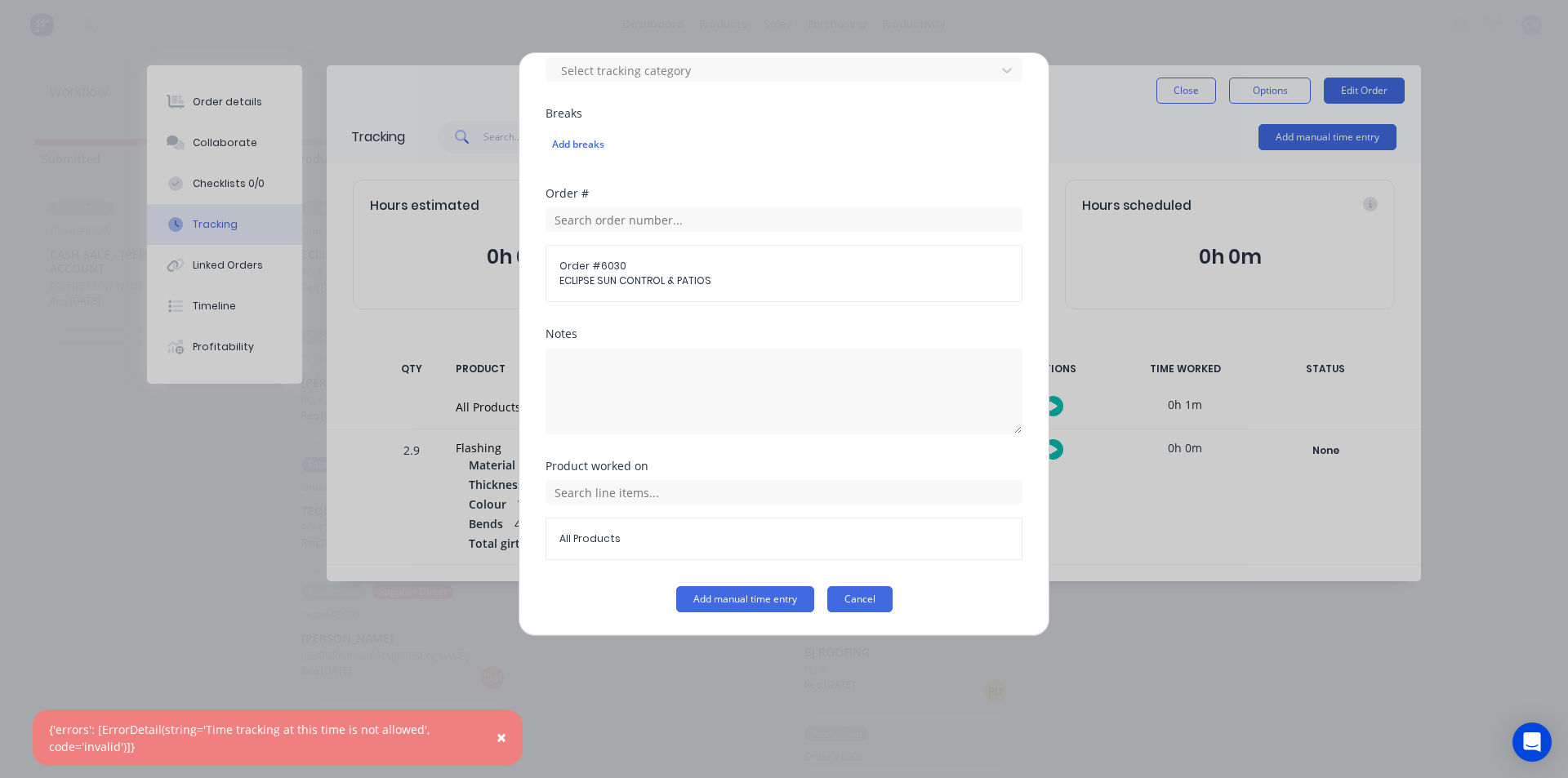
click at [845, 592] on button "Cancel" at bounding box center [859, 599] width 65 height 26
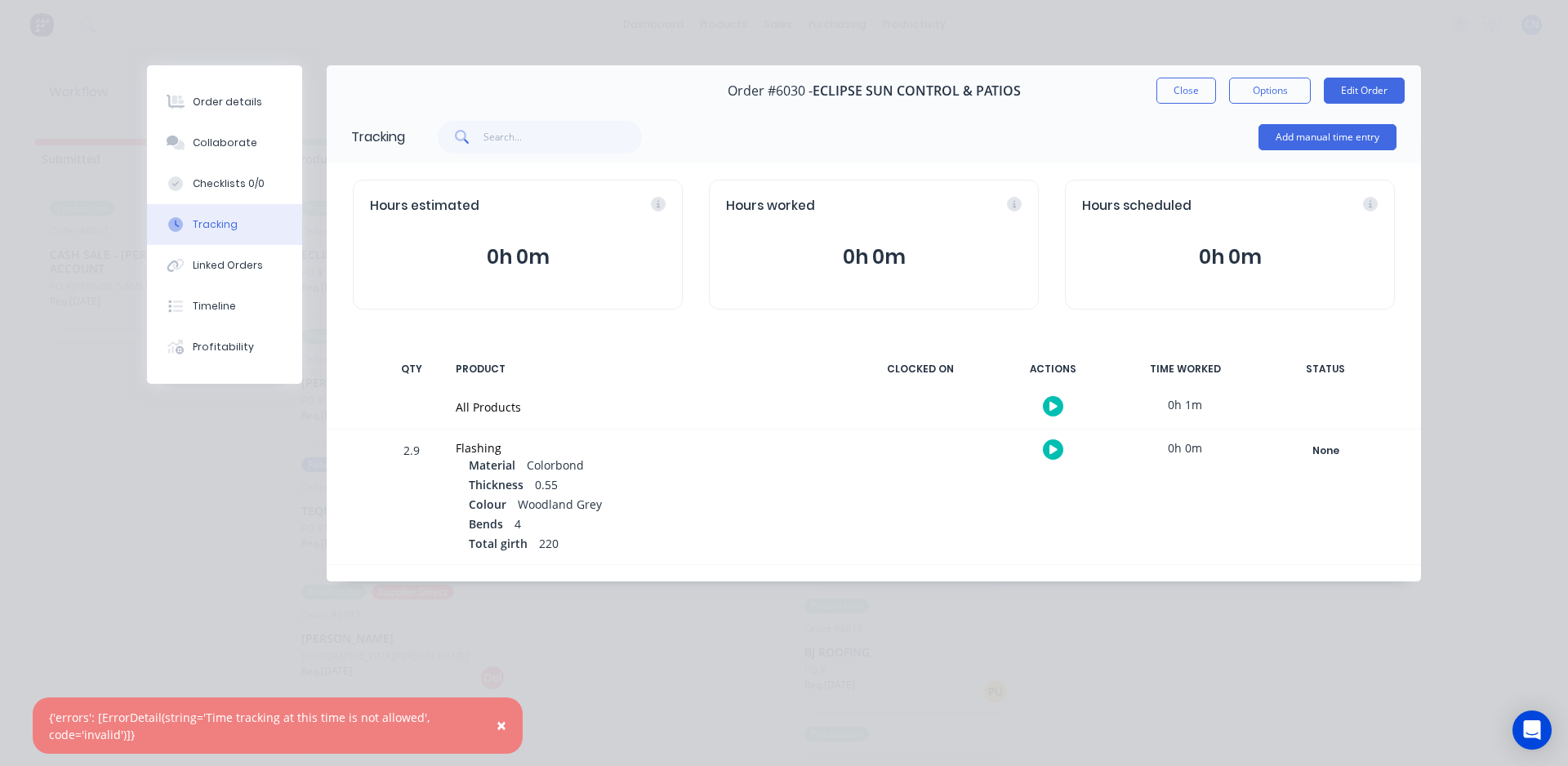
drag, startPoint x: 1071, startPoint y: 402, endPoint x: 1052, endPoint y: 399, distance: 19.2
click at [1058, 400] on div at bounding box center [1052, 406] width 122 height 40
click at [1051, 398] on button "button" at bounding box center [1053, 406] width 20 height 20
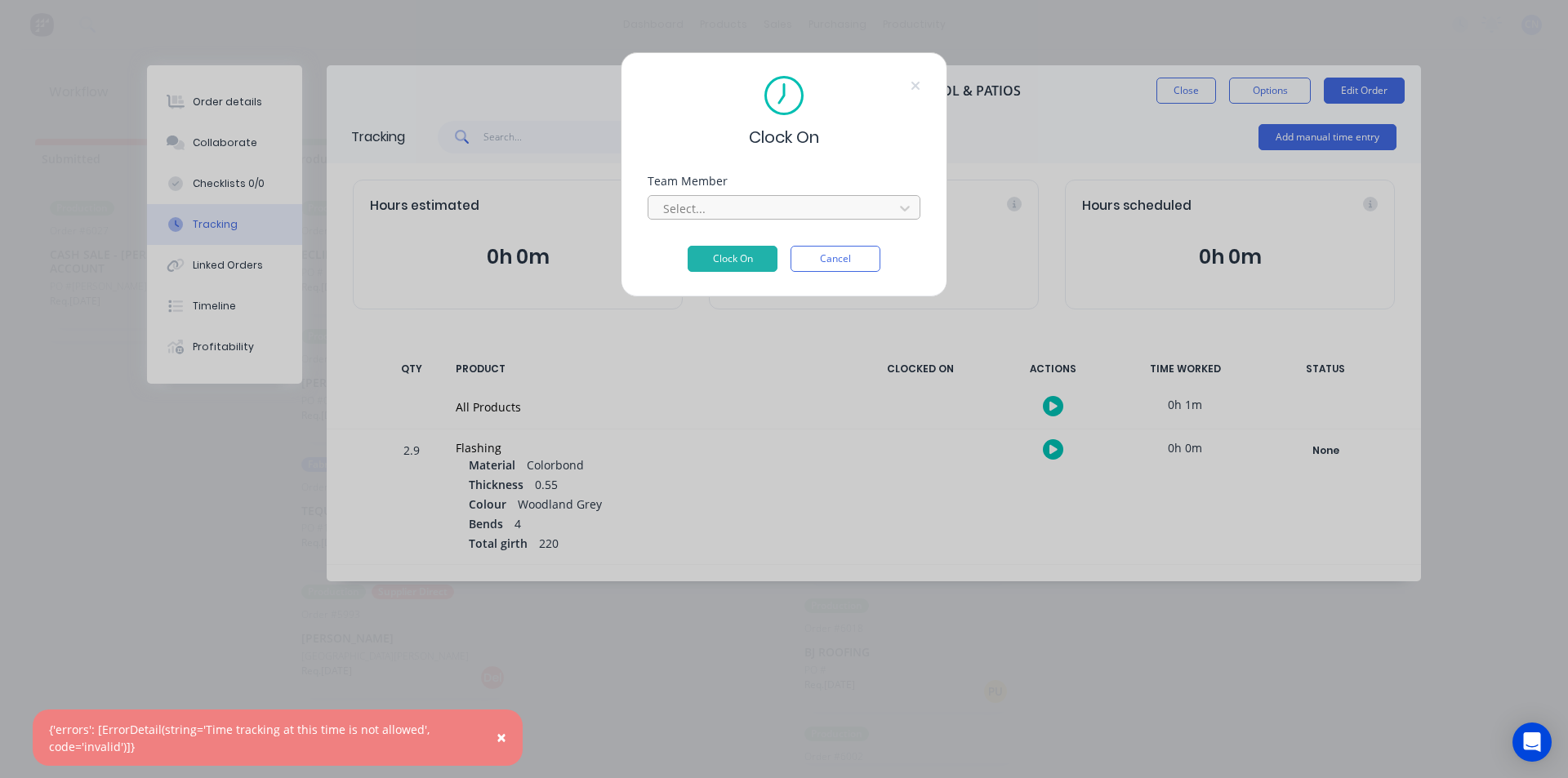
click at [739, 214] on div at bounding box center [773, 209] width 224 height 20
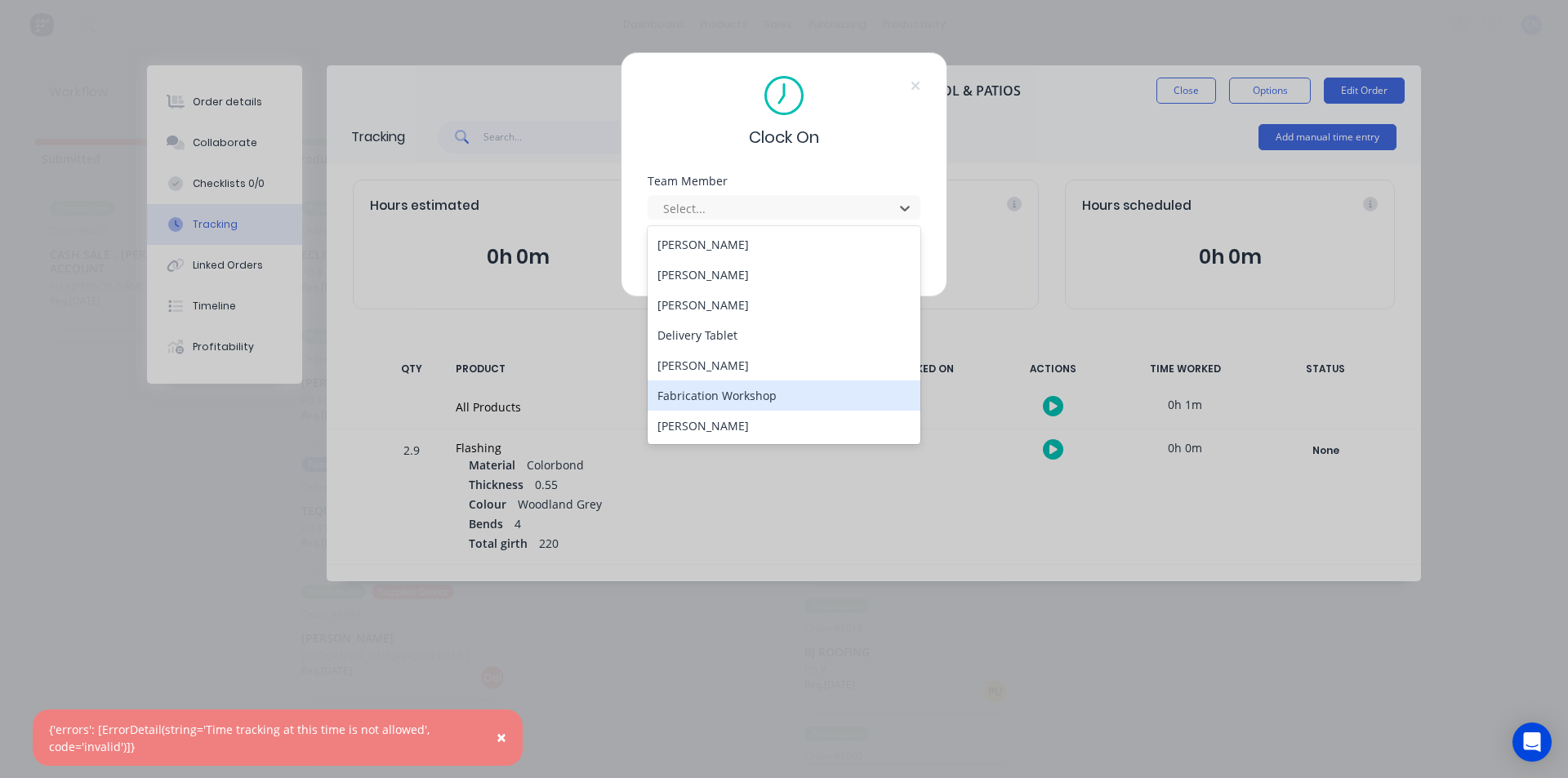
click at [741, 392] on div "Fabrication Workshop" at bounding box center [784, 395] width 272 height 30
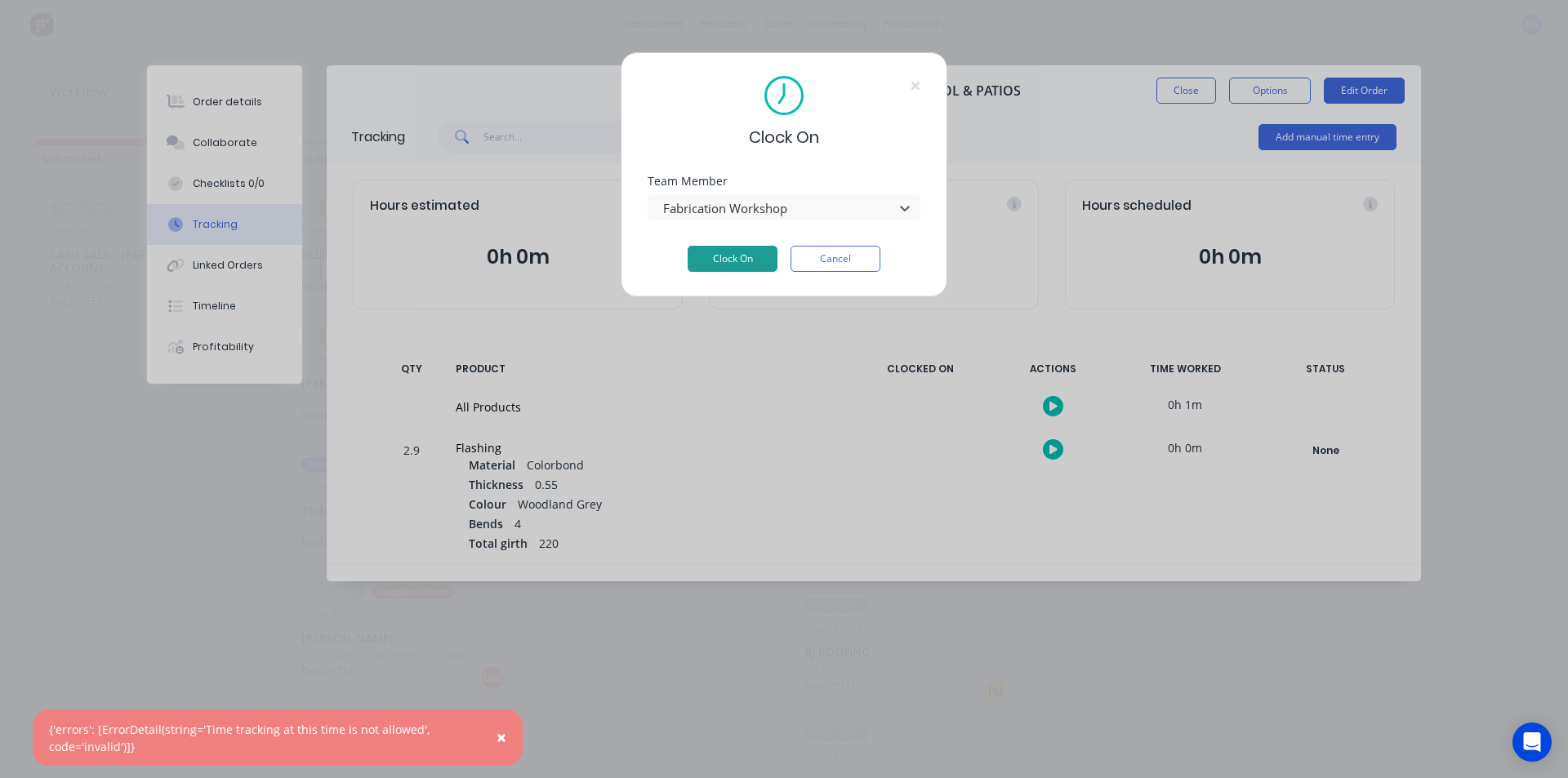
click at [733, 269] on button "Clock On" at bounding box center [732, 258] width 90 height 26
